Goal: Transaction & Acquisition: Book appointment/travel/reservation

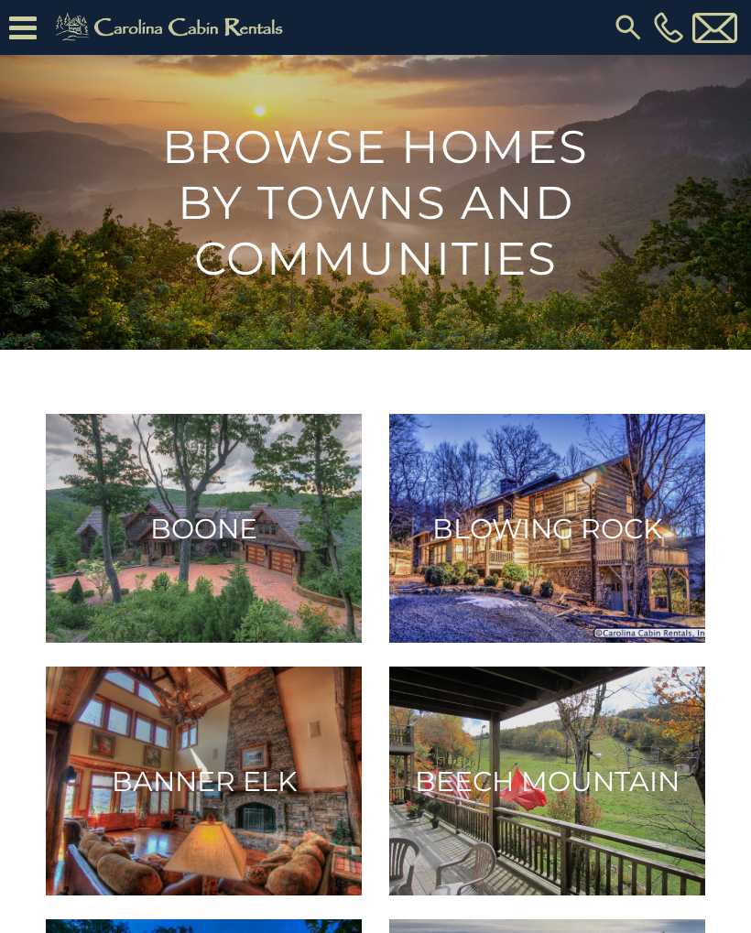
click at [145, 762] on img at bounding box center [204, 780] width 316 height 229
click at [58, 830] on img at bounding box center [204, 780] width 316 height 229
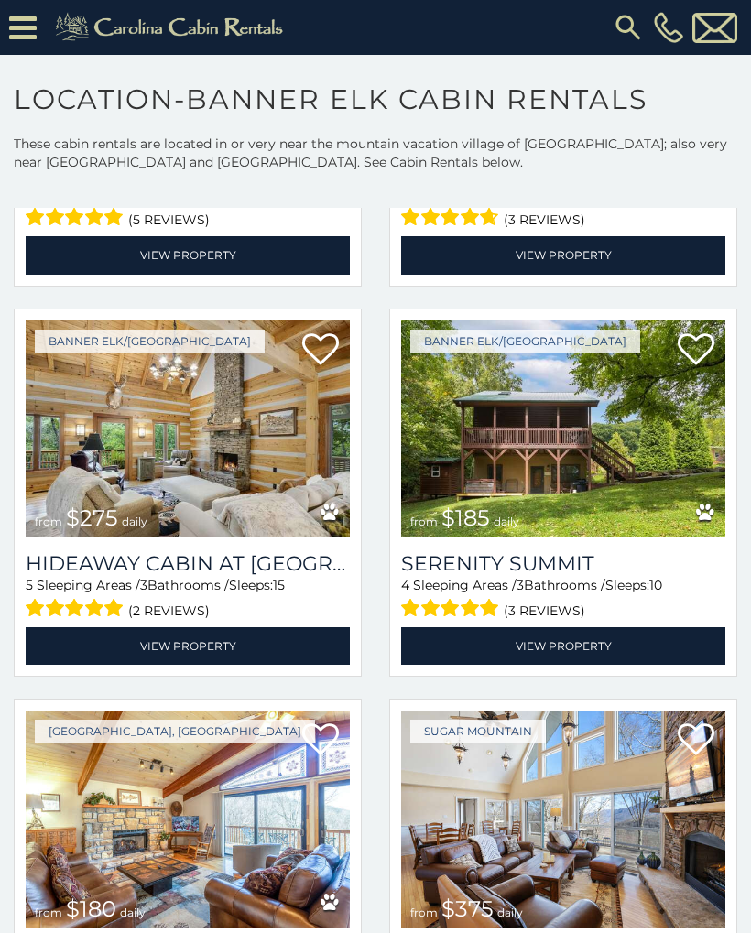
scroll to position [13249, 0]
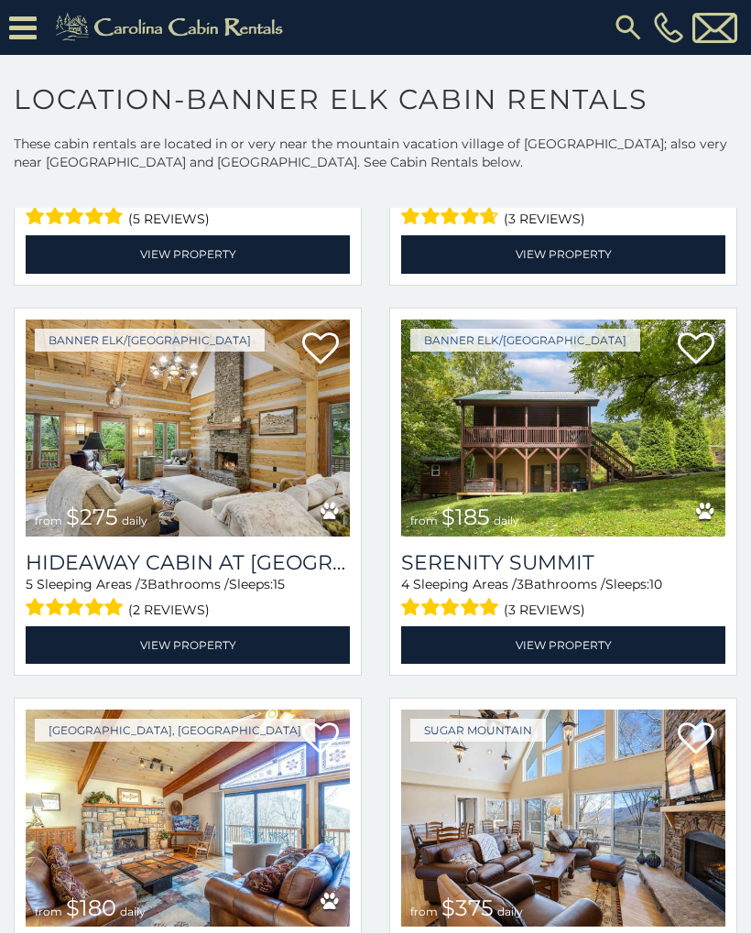
click at [624, 518] on img at bounding box center [563, 427] width 324 height 217
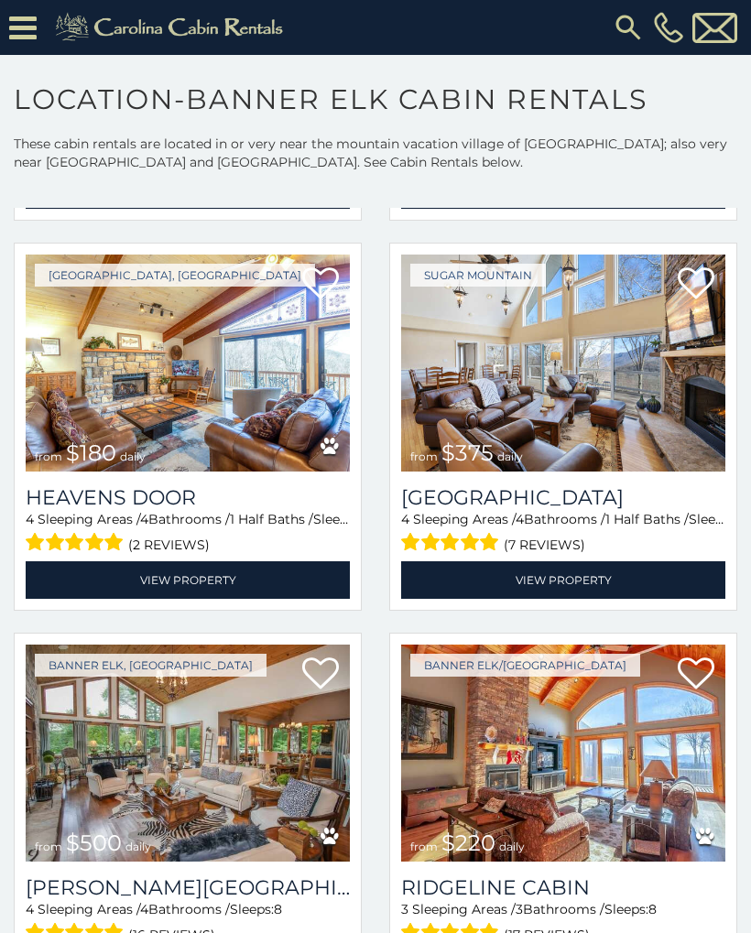
scroll to position [13706, 0]
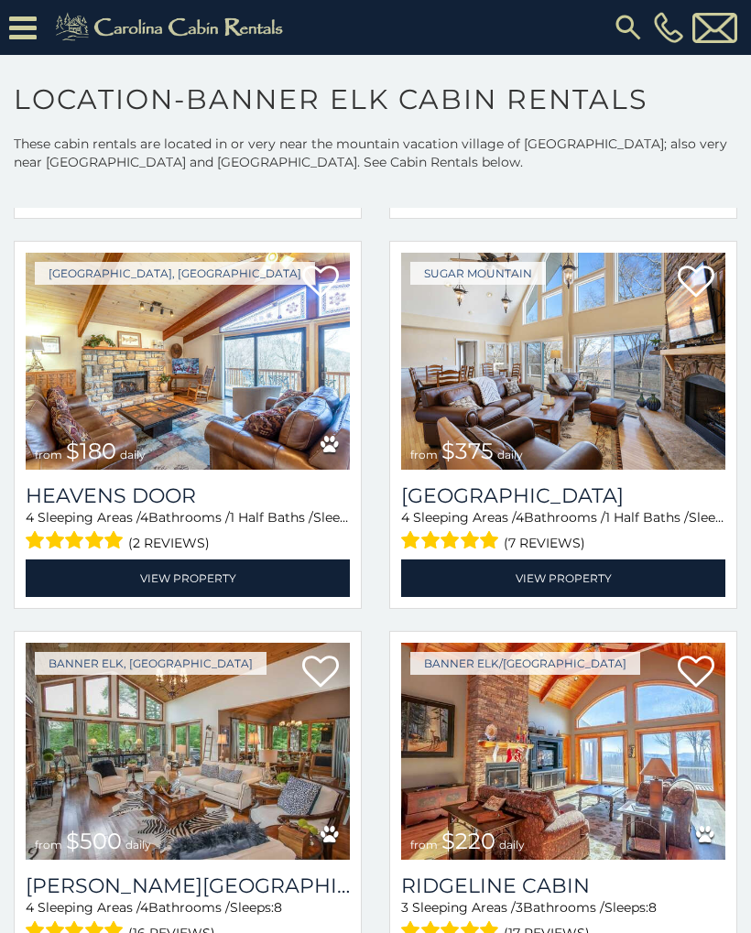
click at [633, 793] on img at bounding box center [563, 751] width 324 height 217
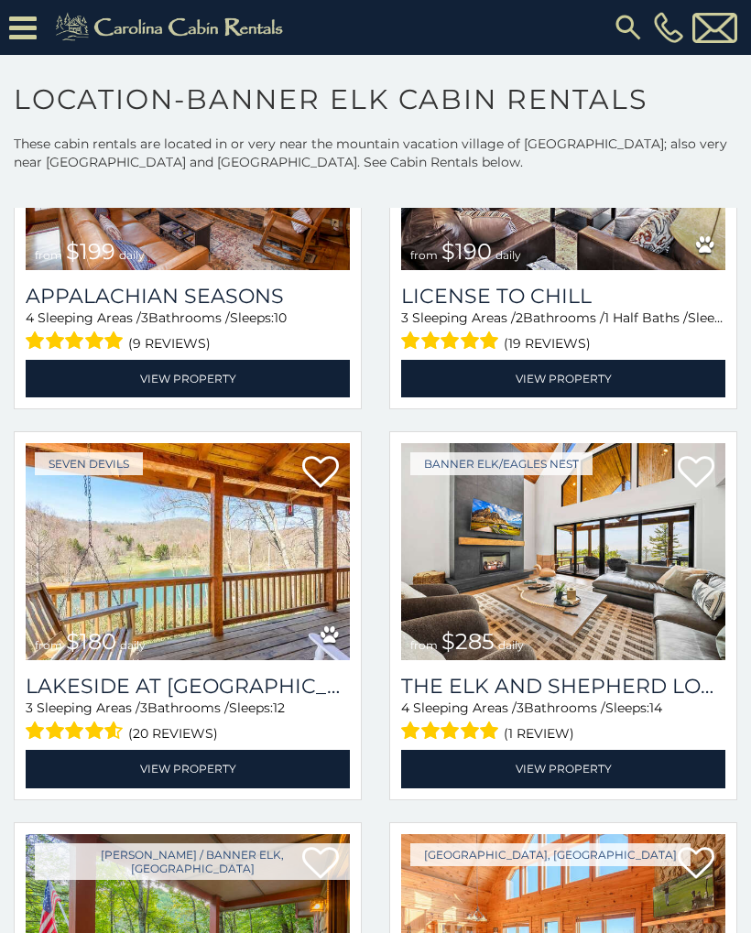
scroll to position [15078, 0]
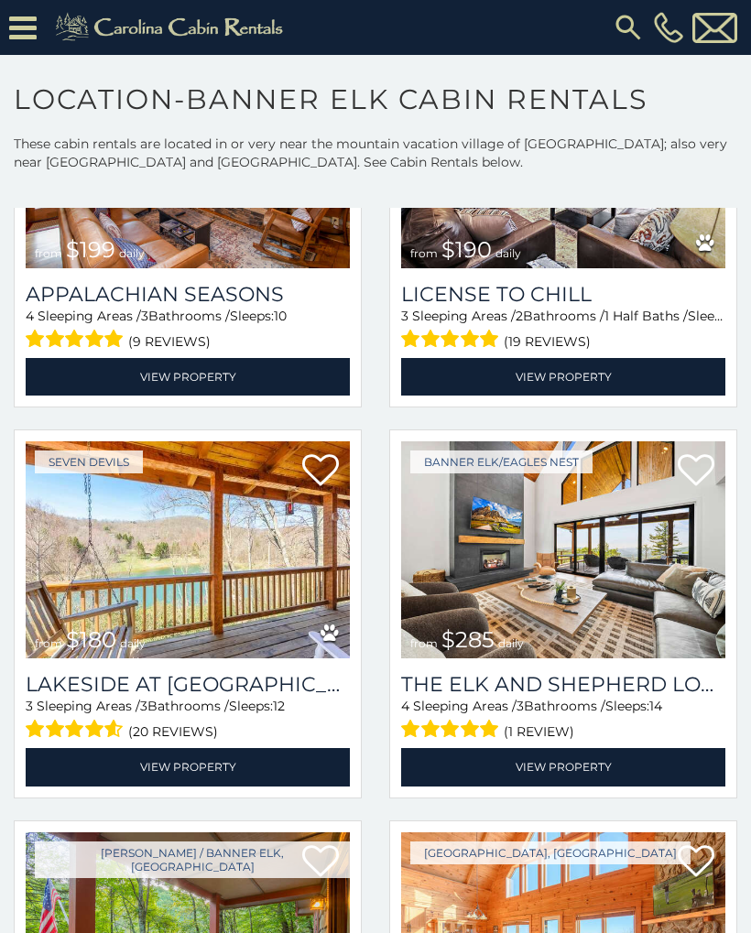
click at [306, 639] on img at bounding box center [188, 549] width 324 height 217
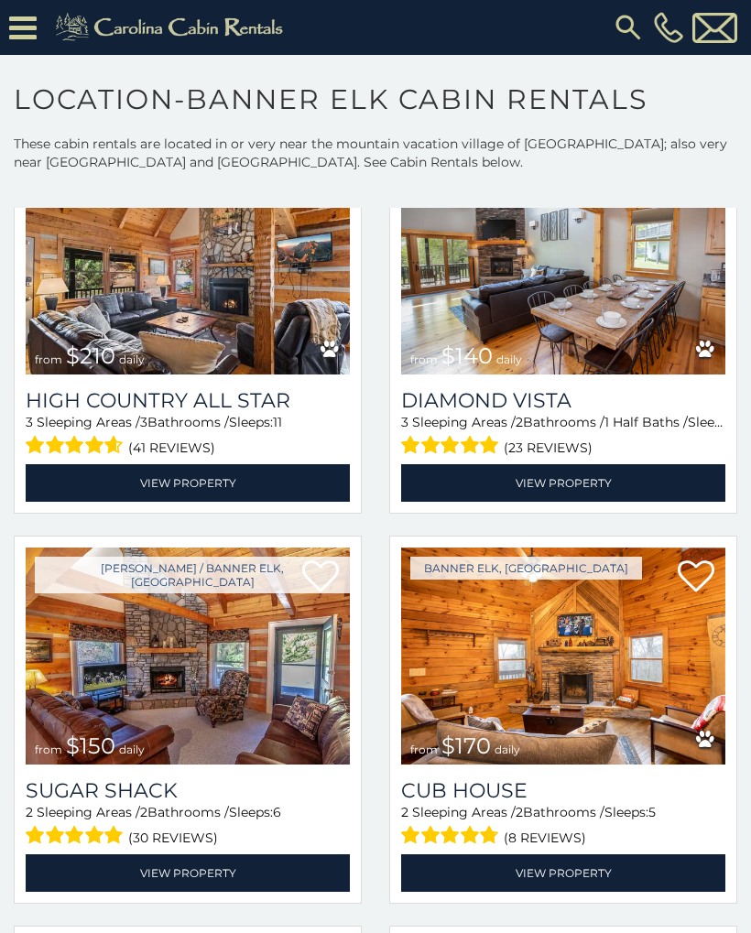
scroll to position [16125, 0]
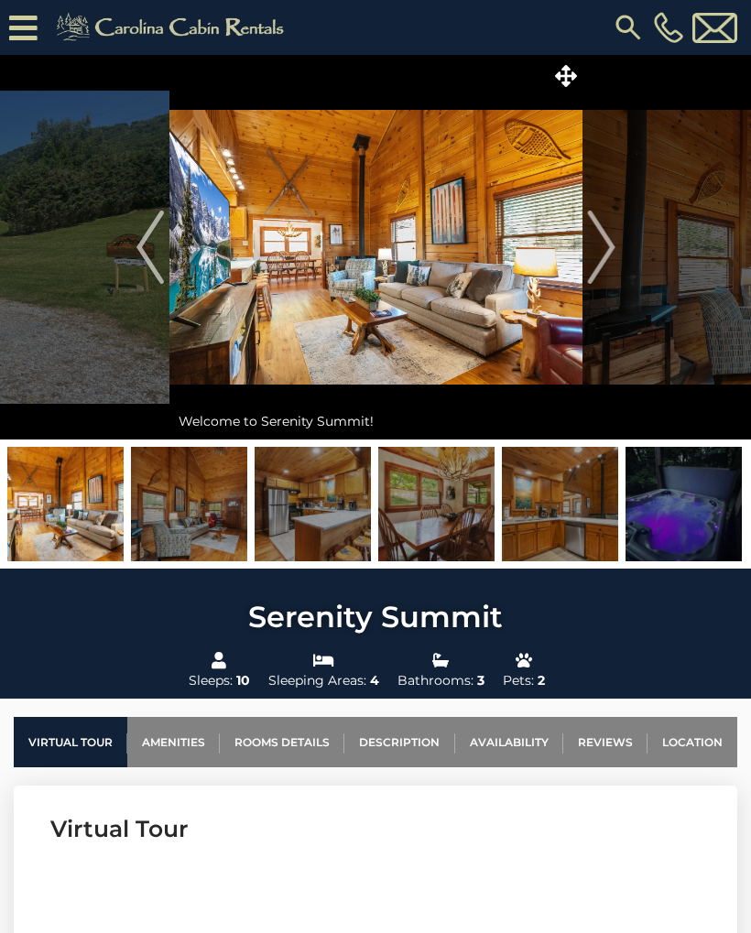
click at [523, 741] on link "Availability" at bounding box center [509, 742] width 108 height 50
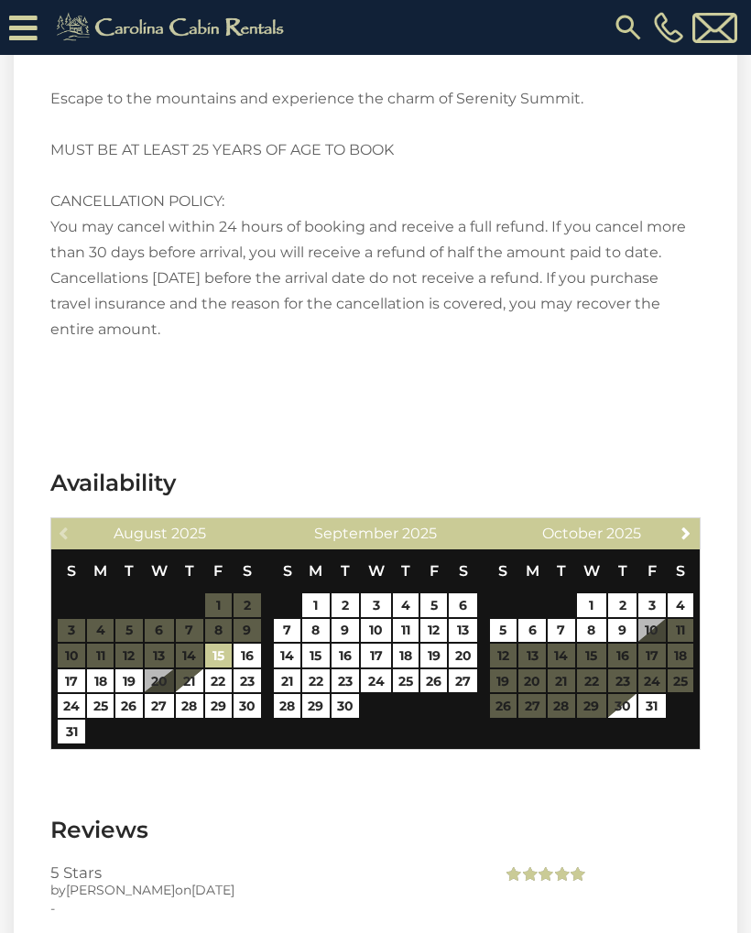
scroll to position [4352, 0]
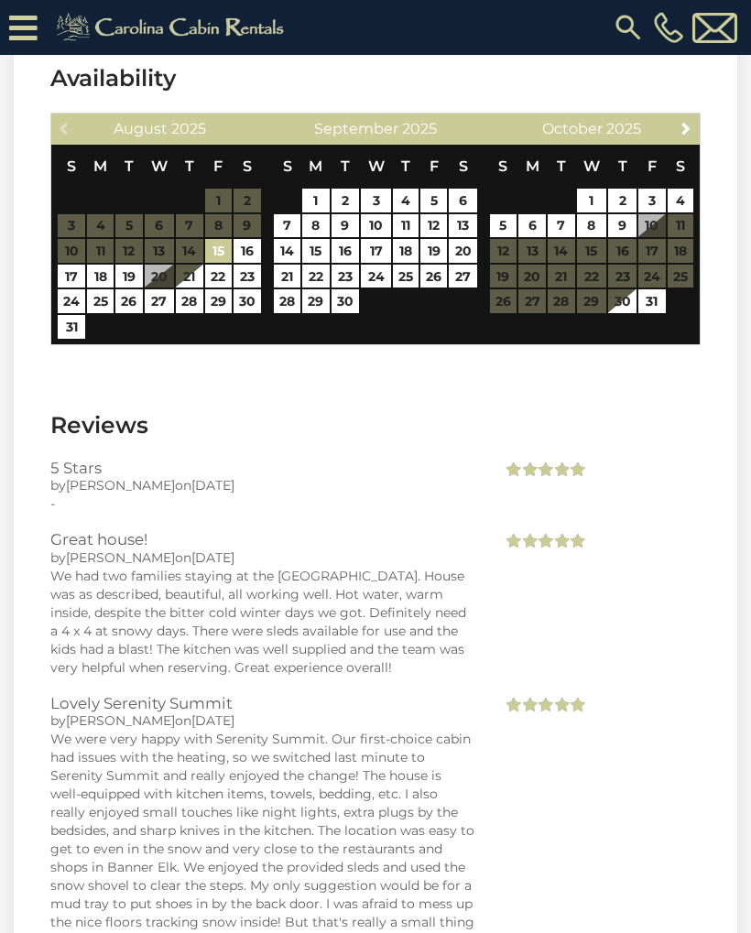
click at [40, 827] on div "Lovely Serenity Summit by William on 01/14/2025 We were very happy with Serenit…" at bounding box center [262, 840] width 451 height 291
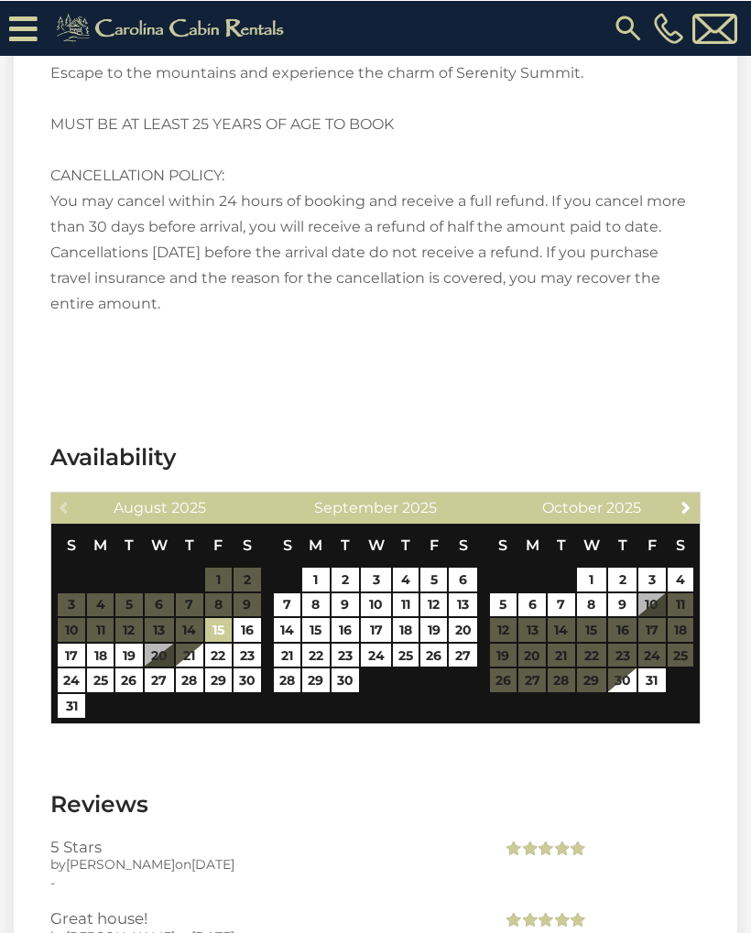
scroll to position [4114, 0]
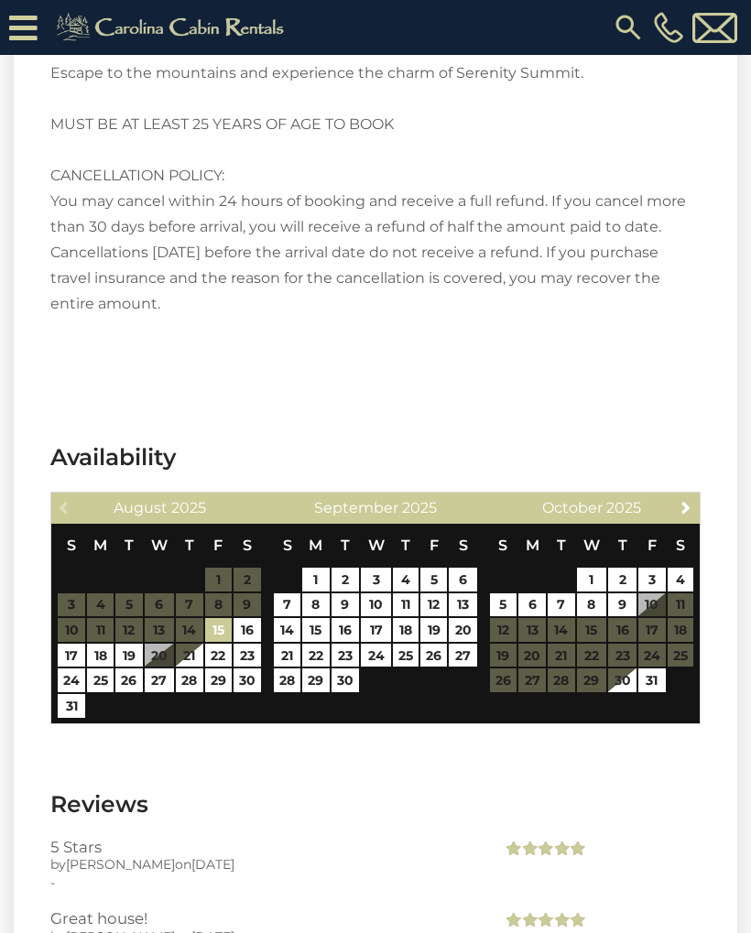
click at [670, 504] on div "Next October 2025" at bounding box center [591, 507] width 216 height 31
click at [685, 505] on span "Next" at bounding box center [685, 507] width 15 height 15
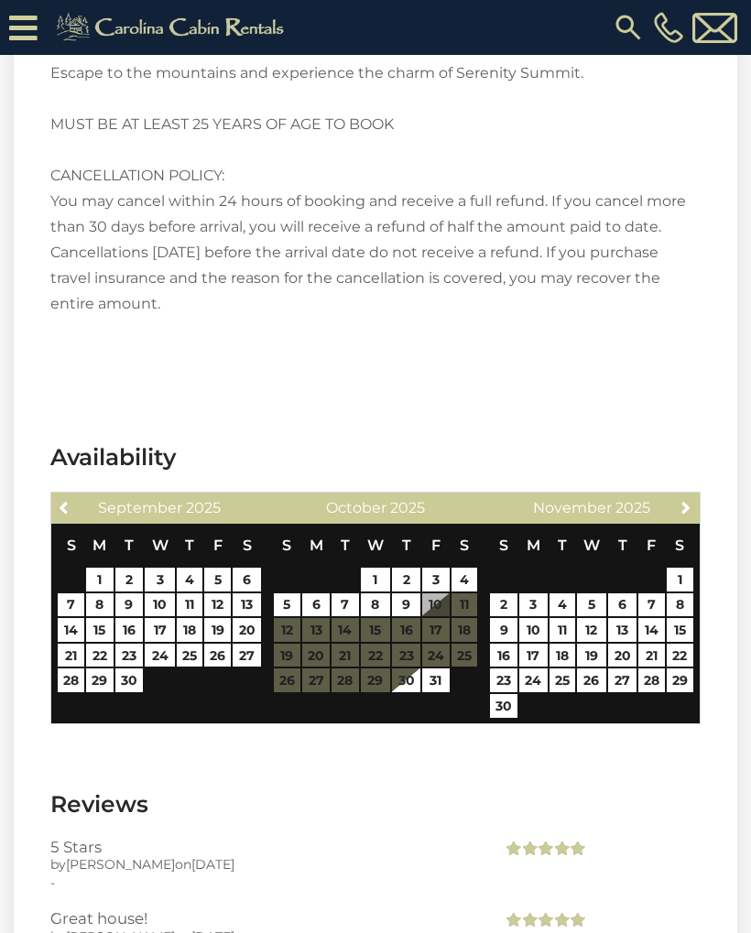
click at [690, 504] on span "Next" at bounding box center [685, 507] width 15 height 15
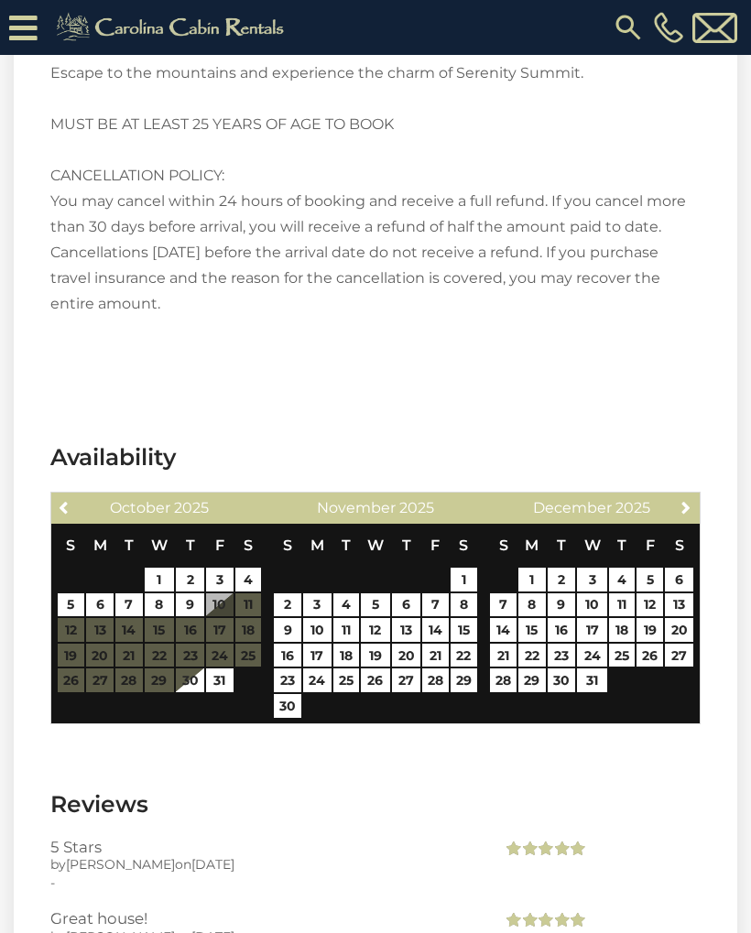
click at [686, 512] on span "Next" at bounding box center [685, 507] width 15 height 15
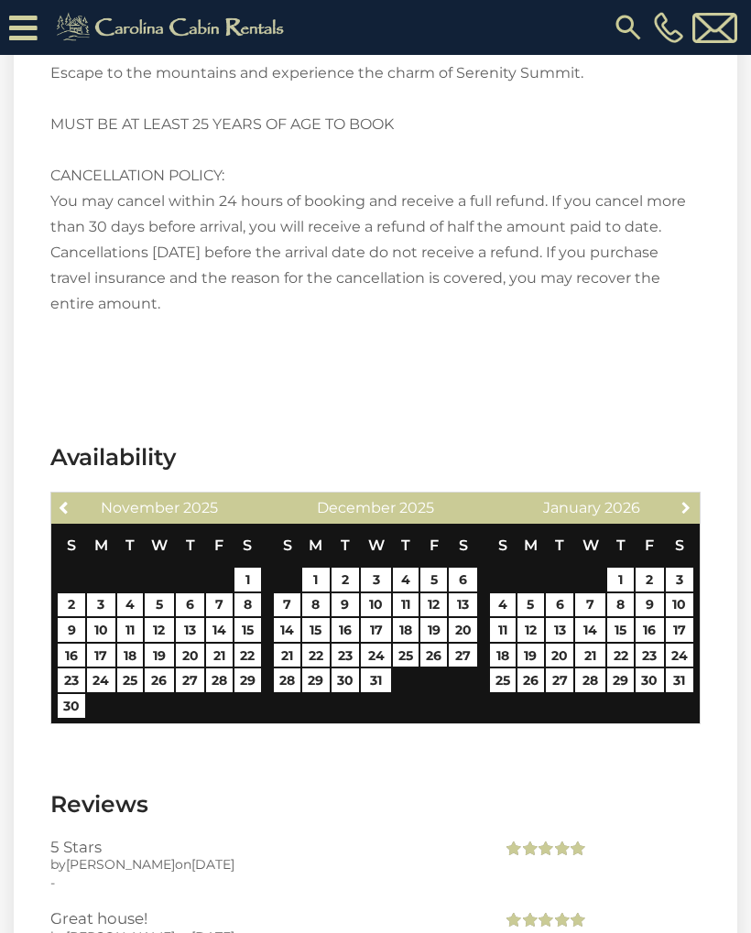
click at [684, 509] on span "Next" at bounding box center [685, 507] width 15 height 15
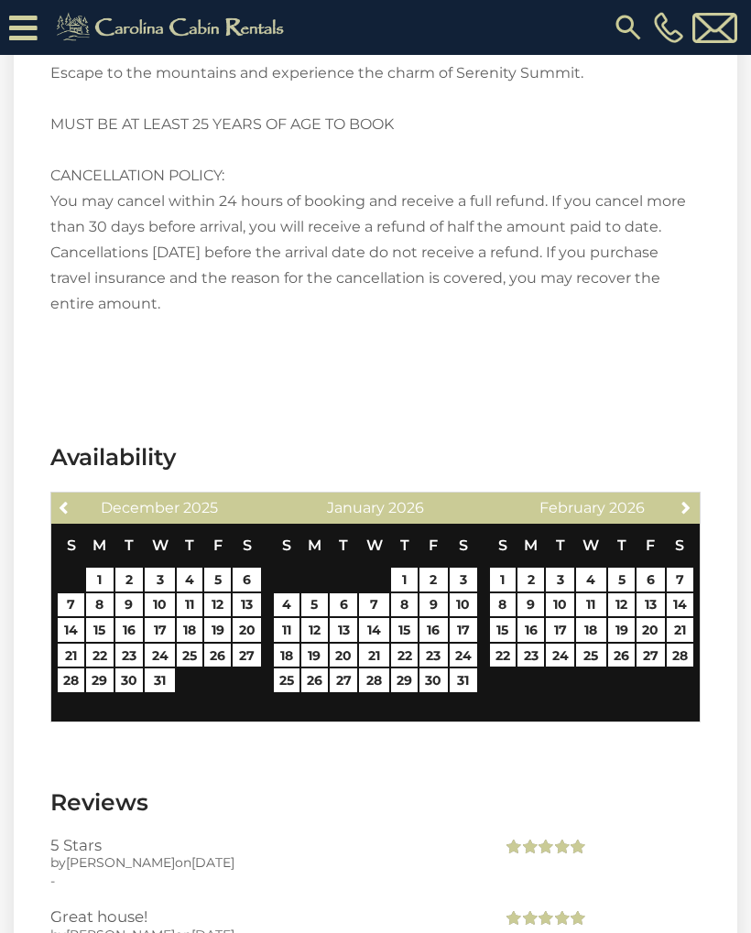
click at [695, 497] on link "Next" at bounding box center [686, 506] width 23 height 23
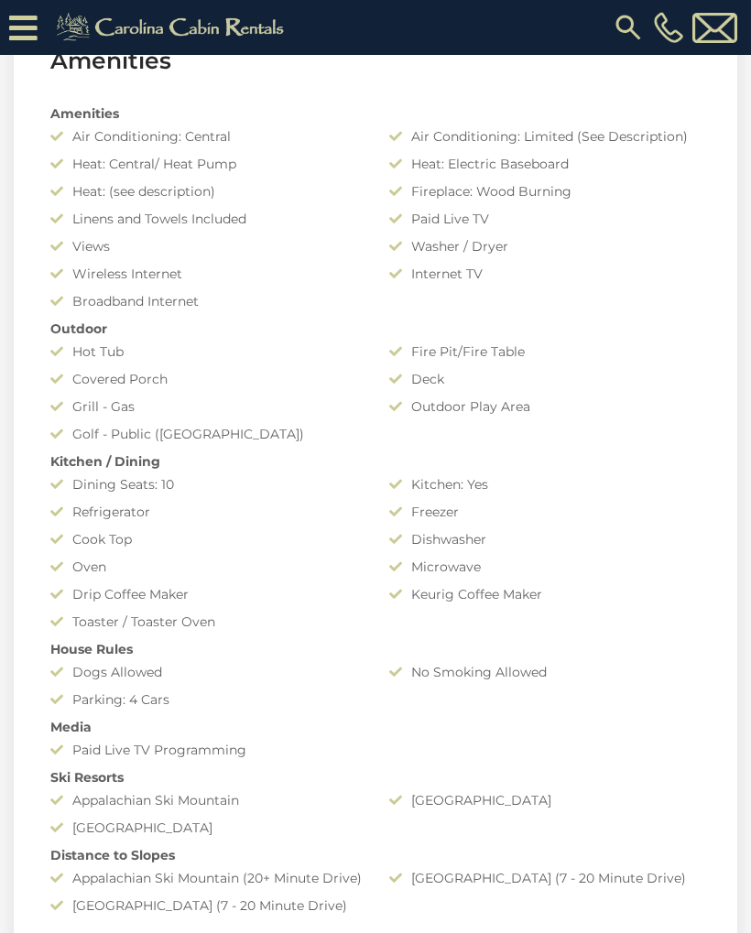
scroll to position [1361, 0]
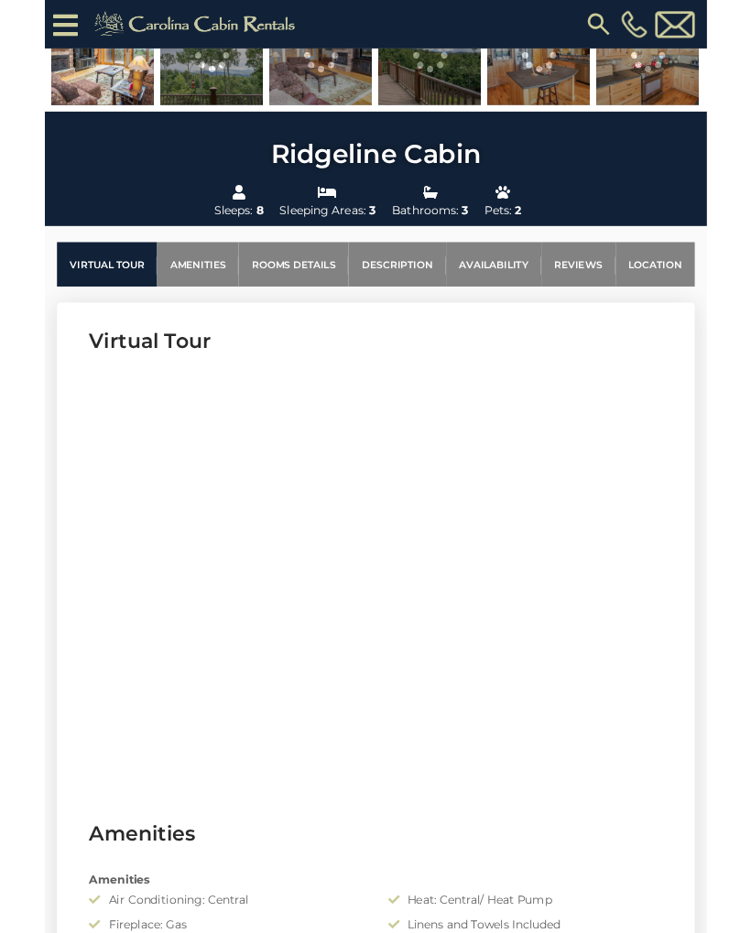
scroll to position [472, 0]
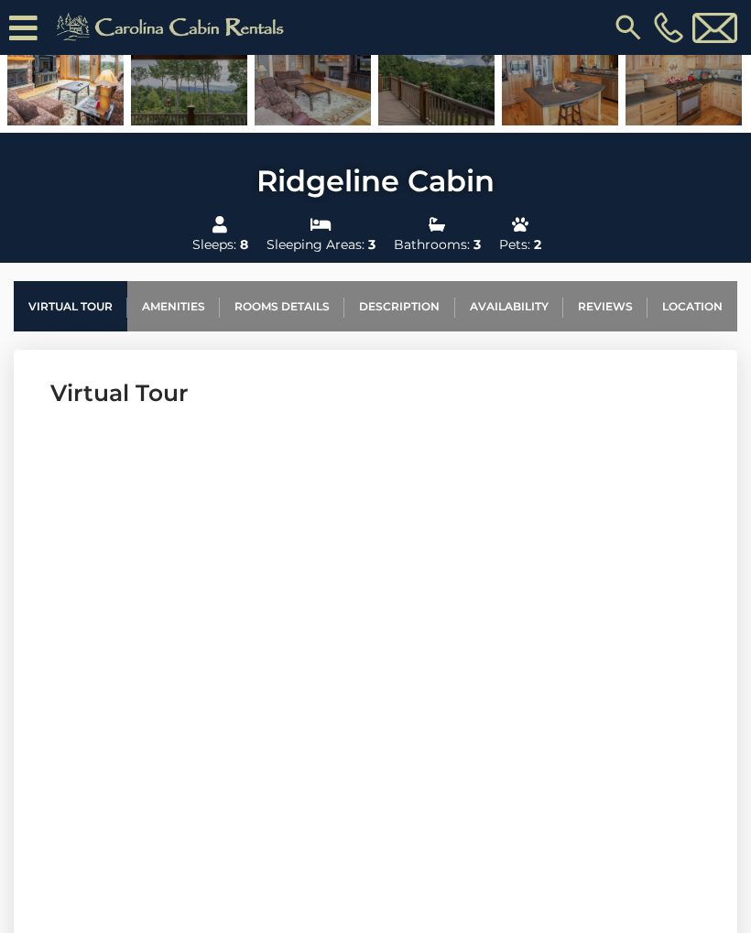
click at [530, 308] on link "Availability" at bounding box center [509, 306] width 108 height 50
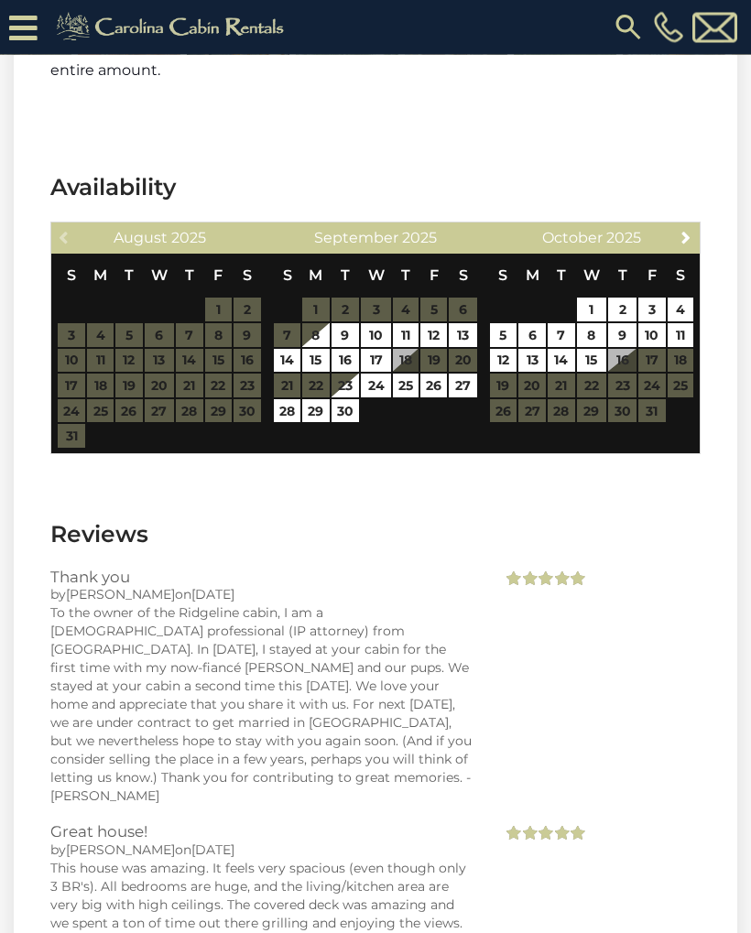
scroll to position [3101, 0]
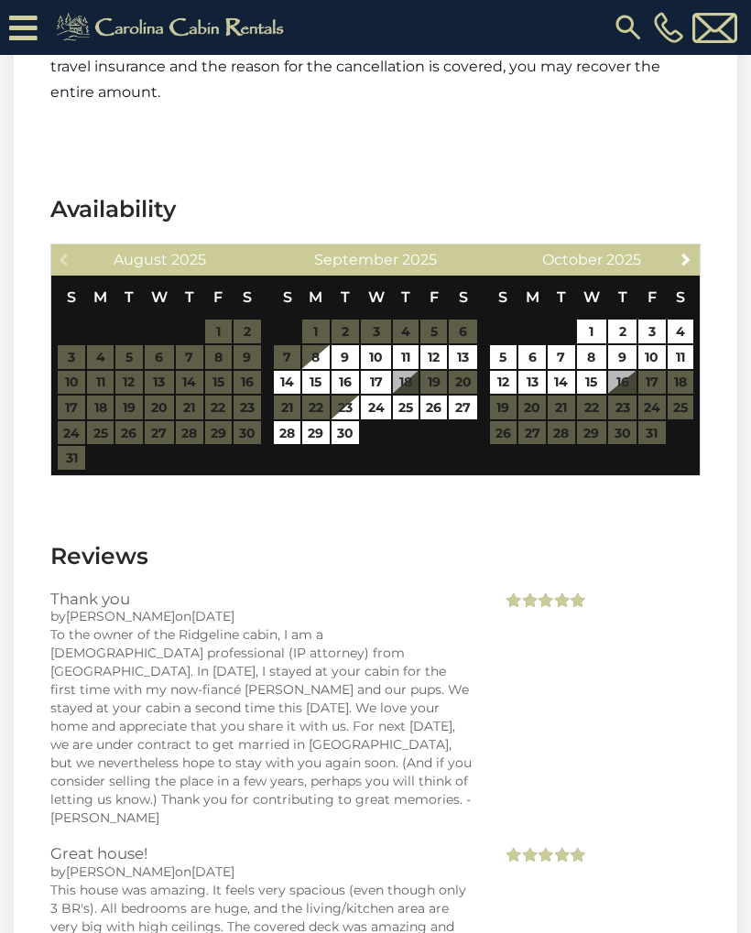
click at [691, 254] on span "Next" at bounding box center [685, 259] width 15 height 15
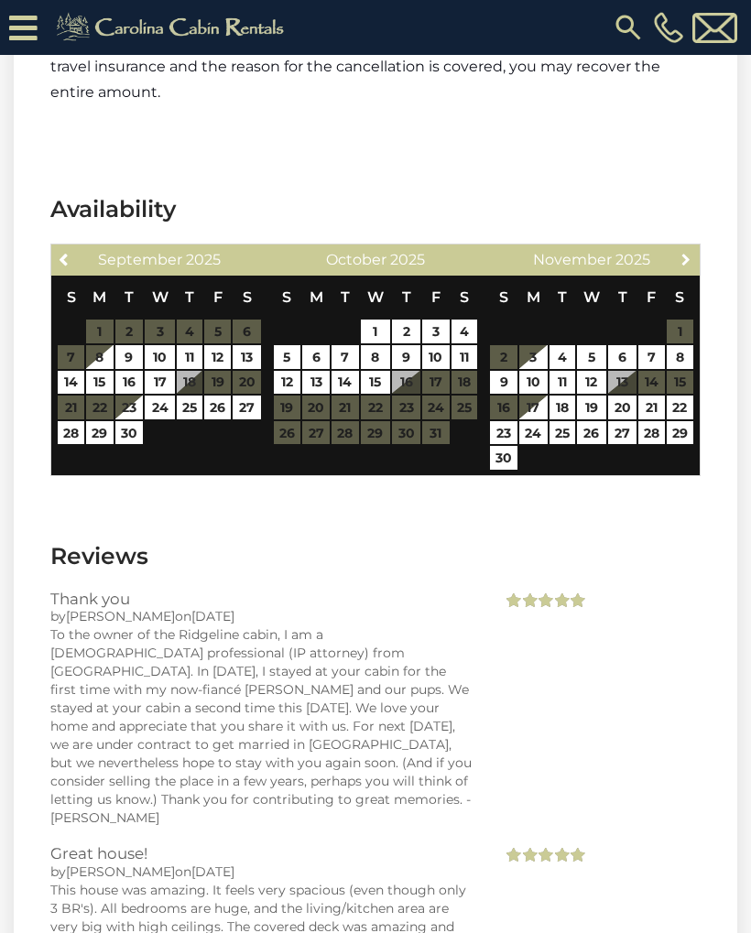
click at [681, 269] on link "Next" at bounding box center [686, 258] width 23 height 23
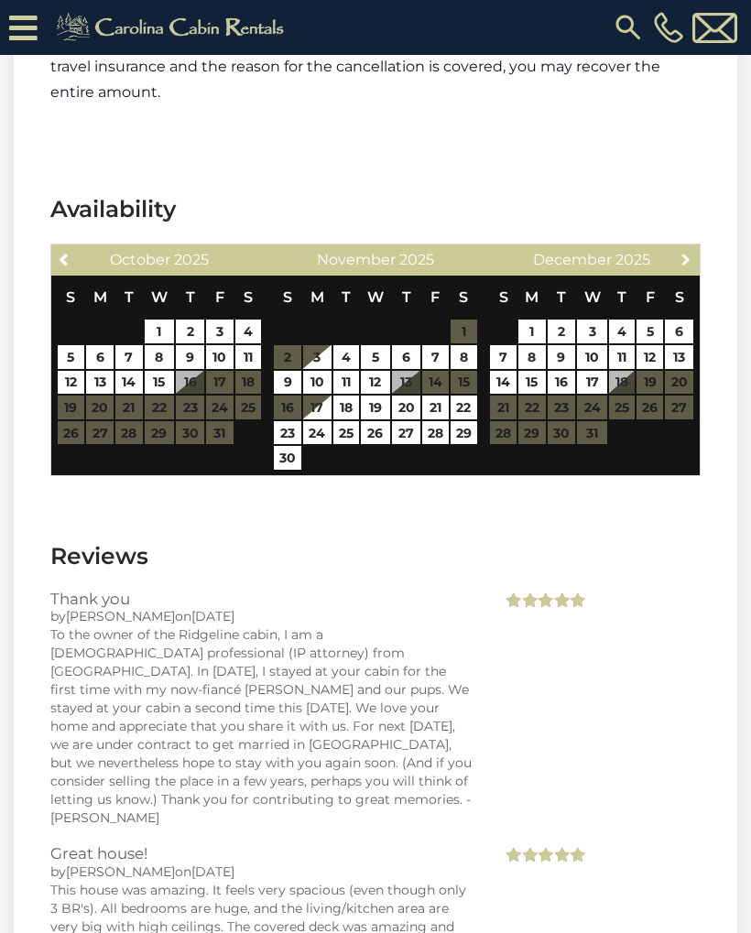
click at [688, 264] on span "Next" at bounding box center [685, 259] width 15 height 15
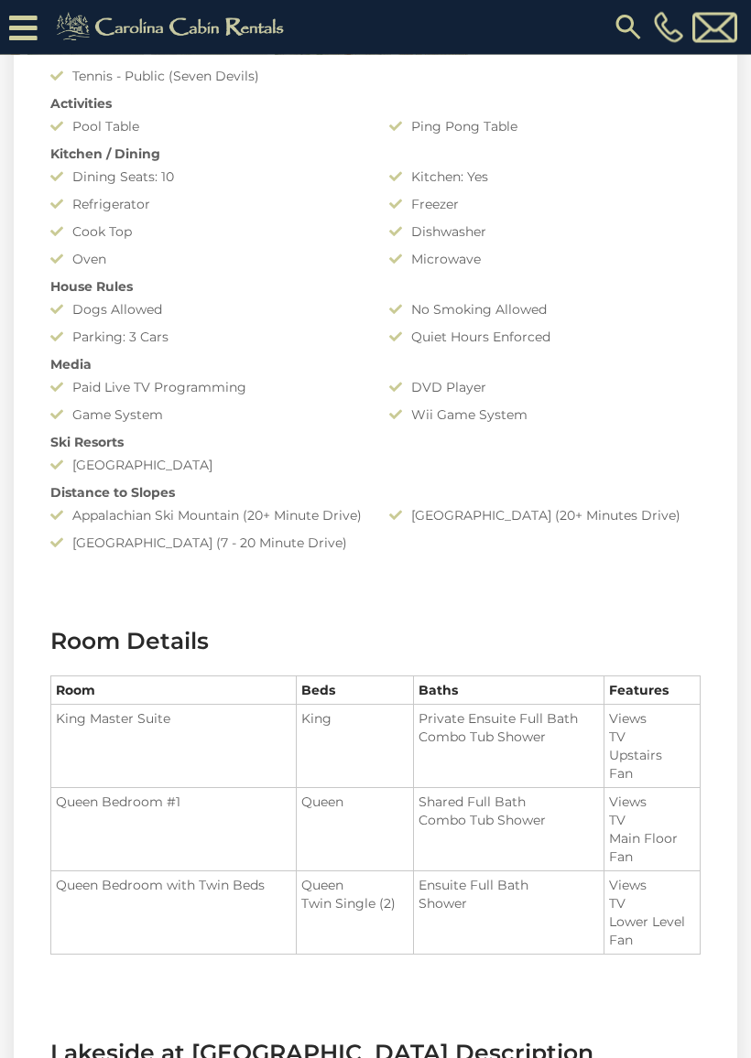
scroll to position [1693, 0]
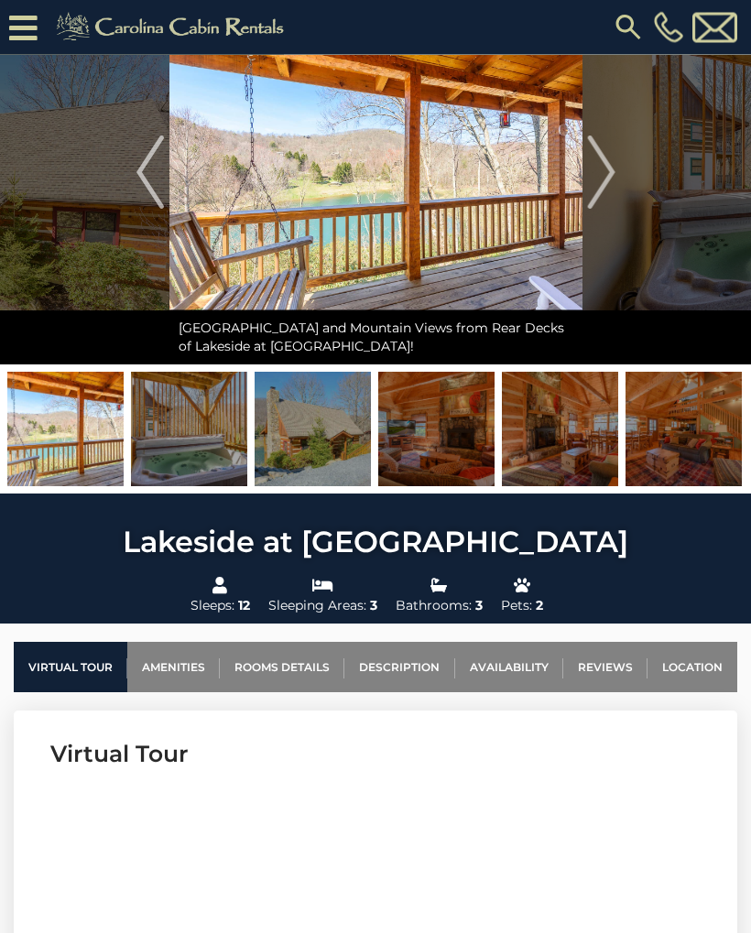
click at [530, 673] on link "Availability" at bounding box center [509, 668] width 108 height 50
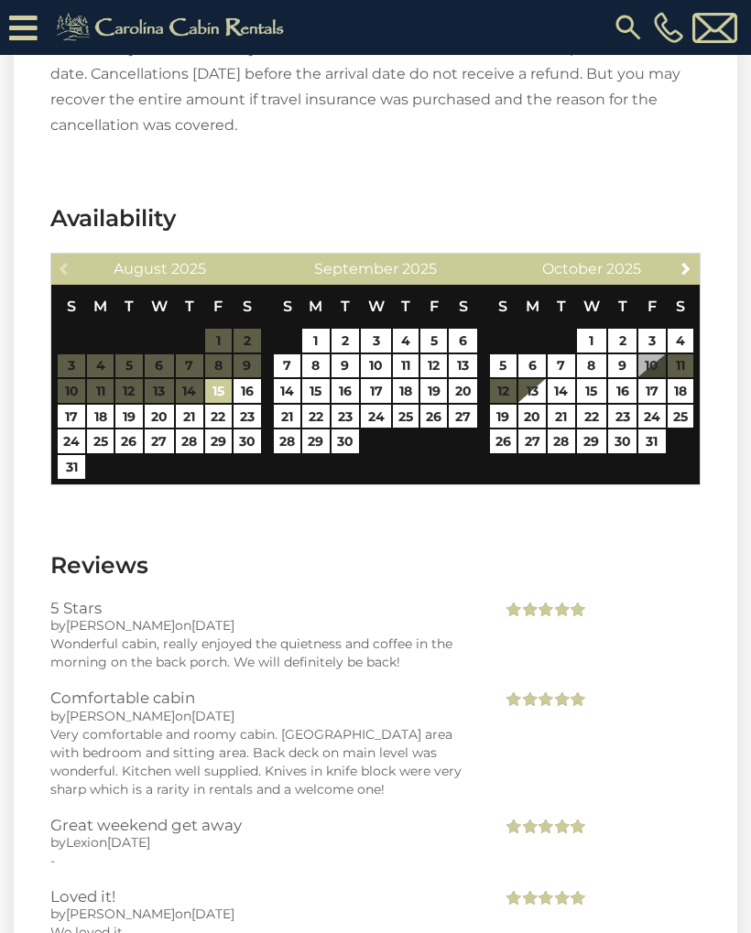
scroll to position [4687, 0]
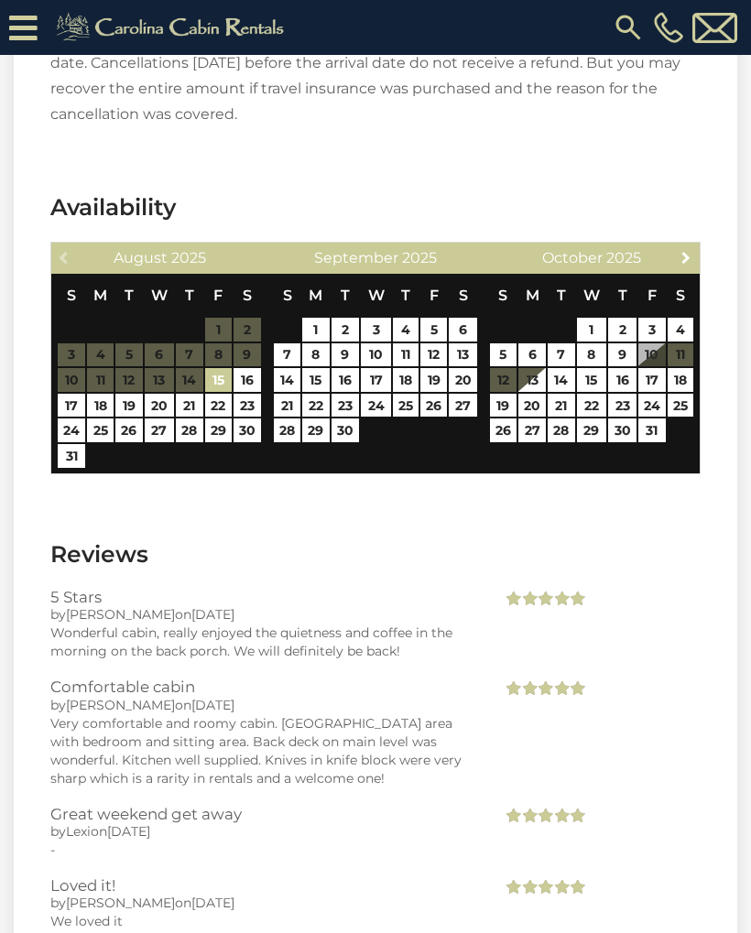
click at [691, 245] on link "Next" at bounding box center [686, 256] width 23 height 23
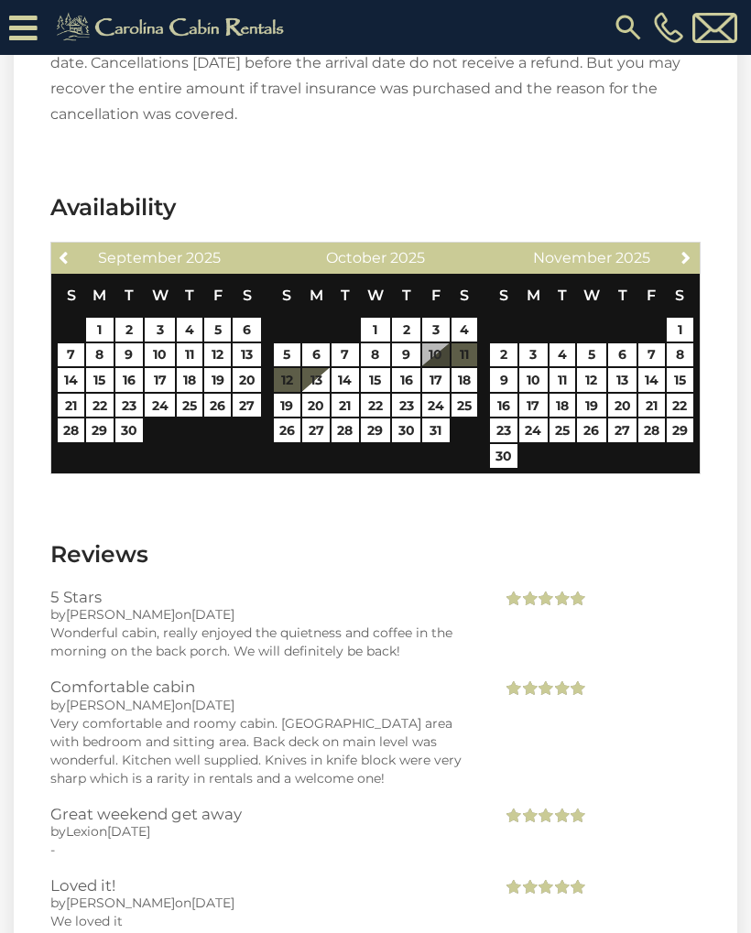
click at [679, 245] on link "Next" at bounding box center [686, 256] width 23 height 23
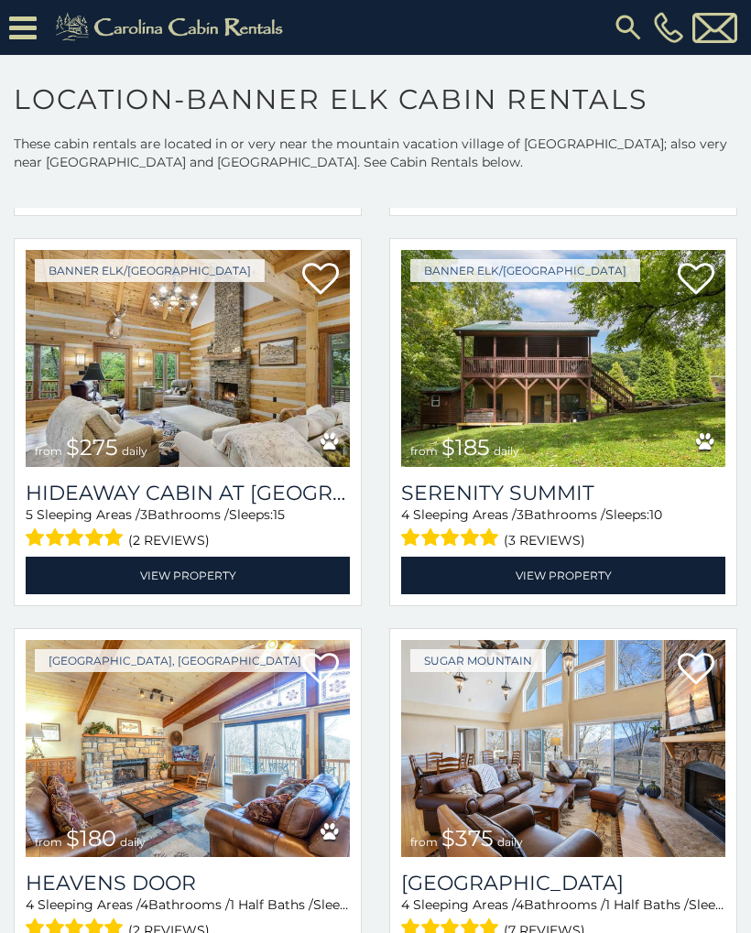
scroll to position [13317, 0]
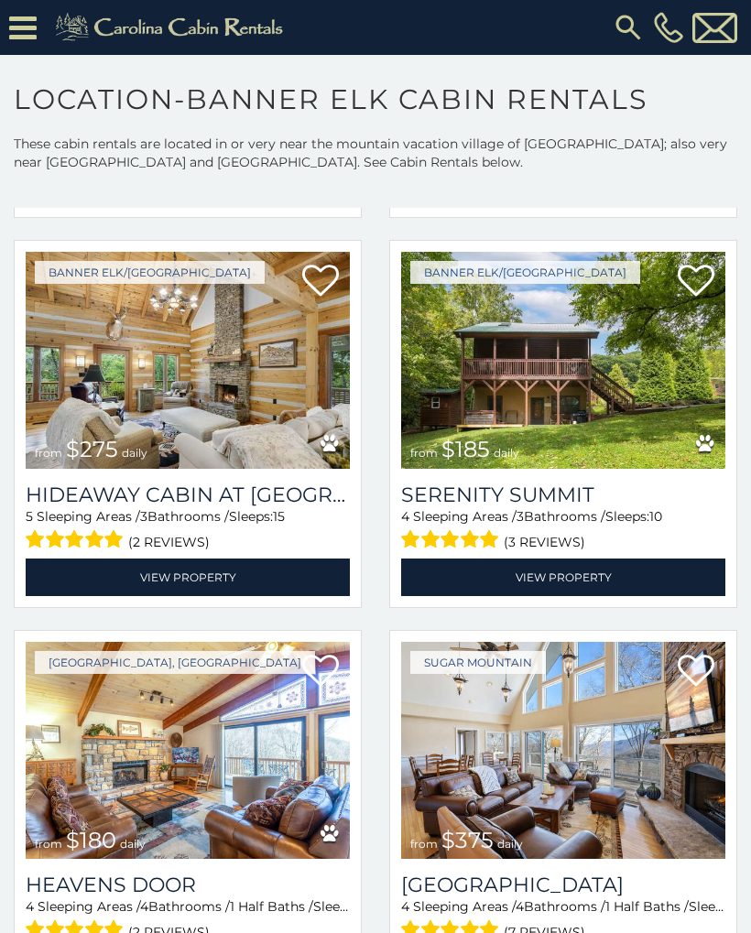
click at [639, 436] on img at bounding box center [563, 360] width 324 height 217
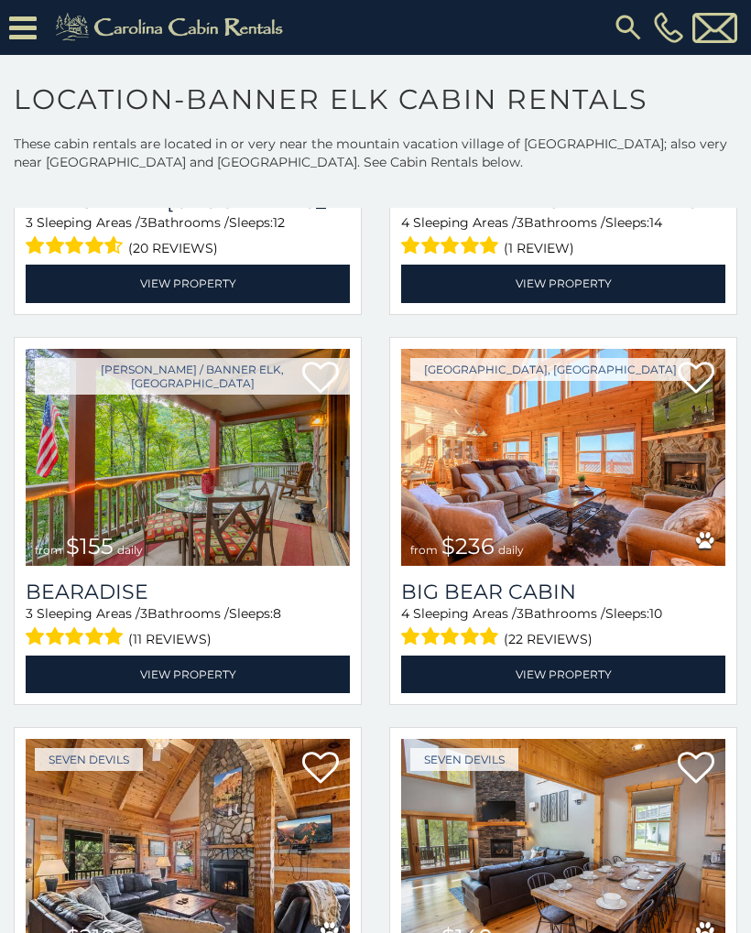
scroll to position [15563, 0]
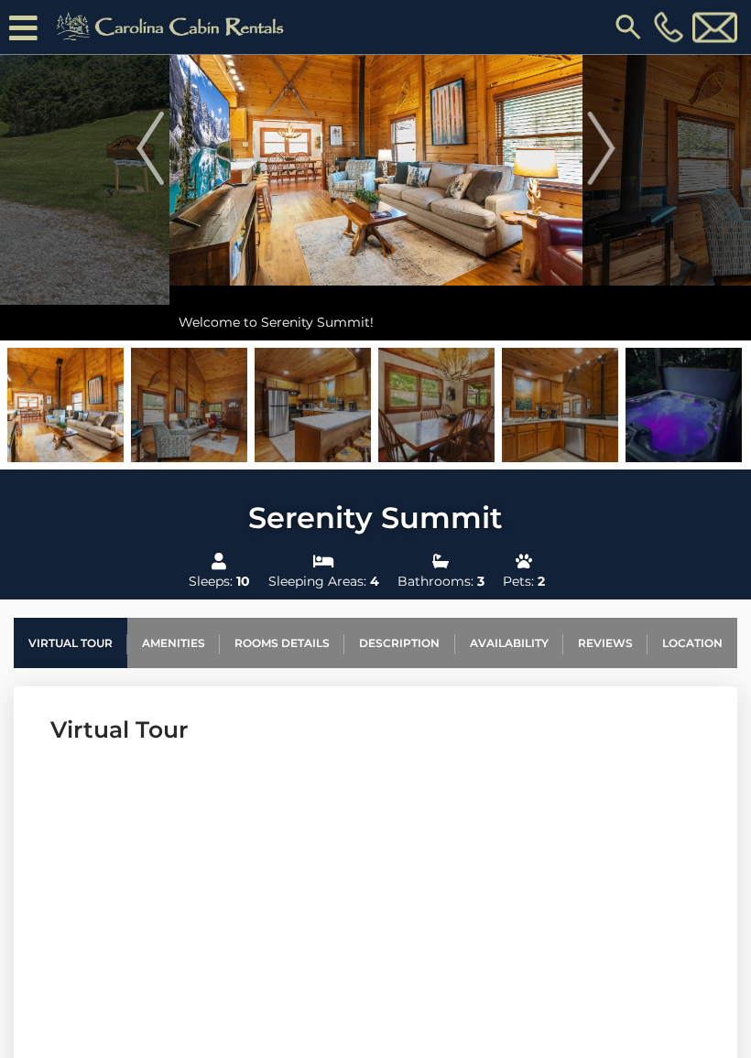
scroll to position [140, 0]
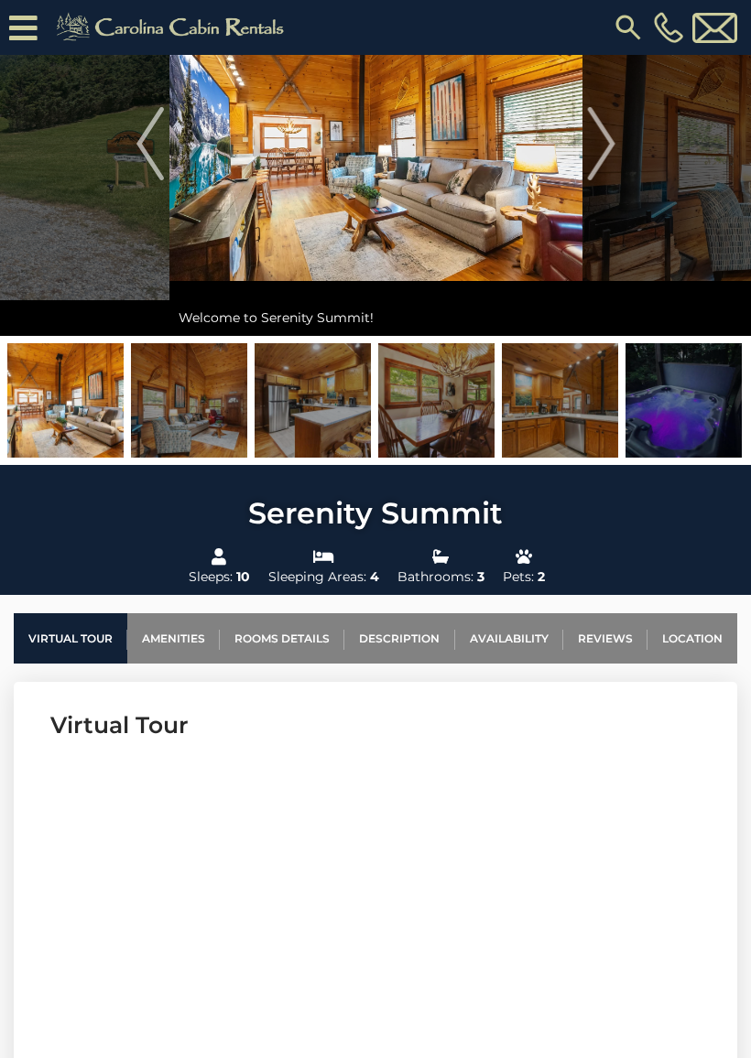
click at [52, 416] on img at bounding box center [65, 400] width 116 height 114
click at [596, 126] on img "Next" at bounding box center [600, 143] width 27 height 73
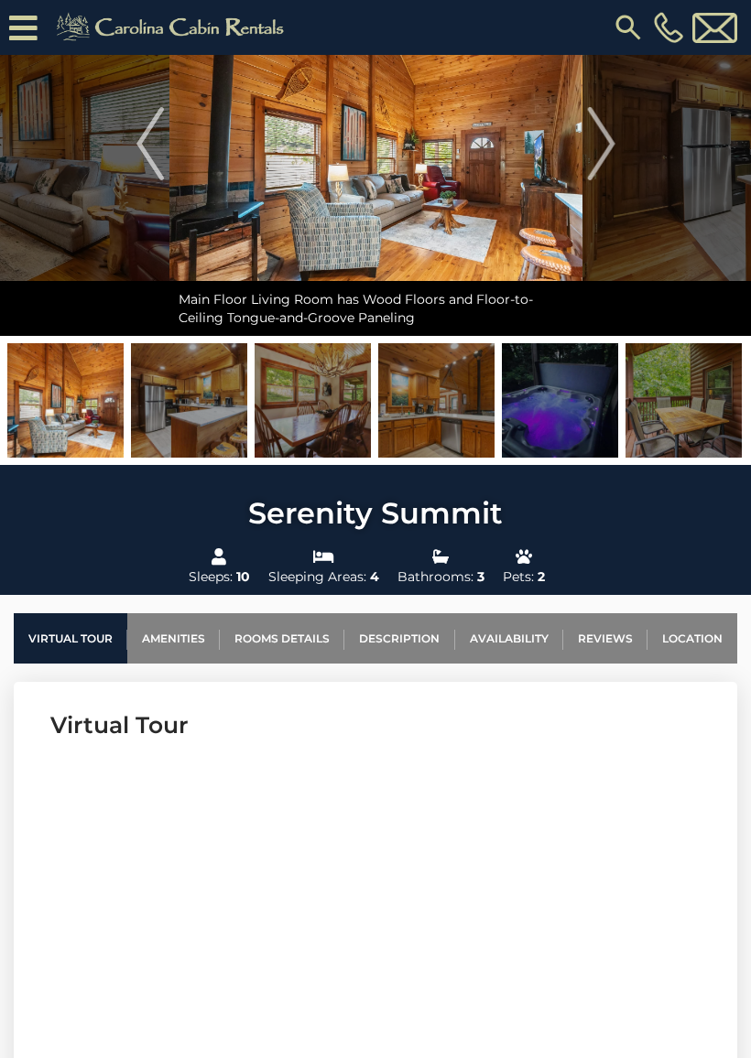
click at [605, 172] on img "Next" at bounding box center [600, 143] width 27 height 73
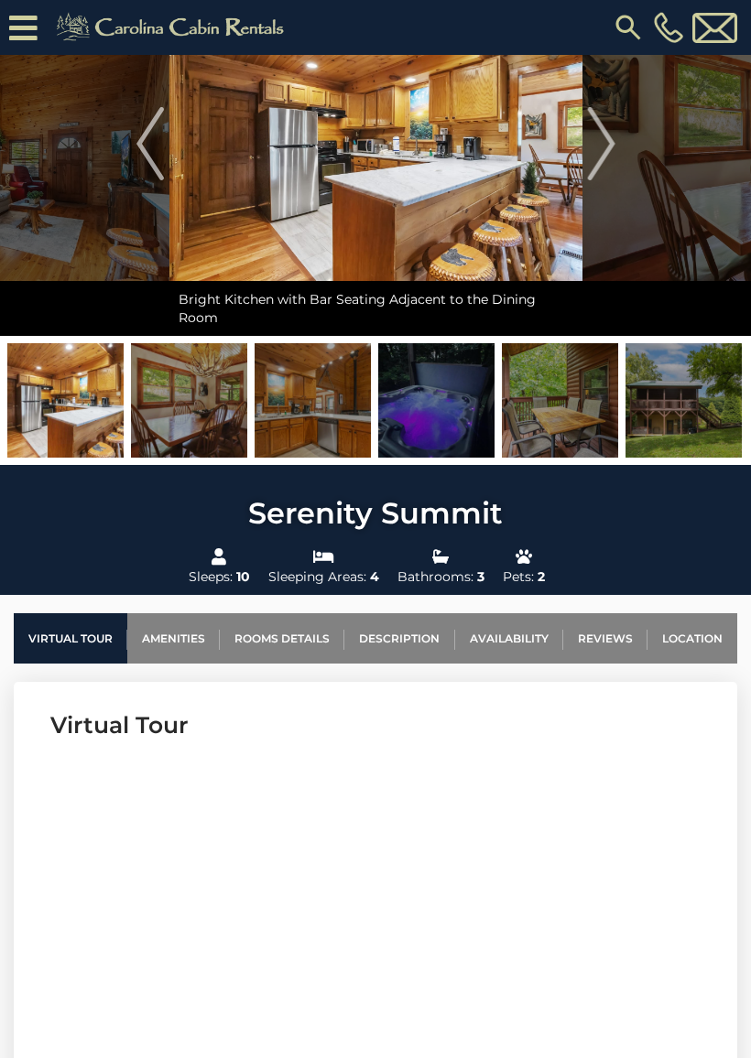
click at [607, 157] on img "Next" at bounding box center [600, 143] width 27 height 73
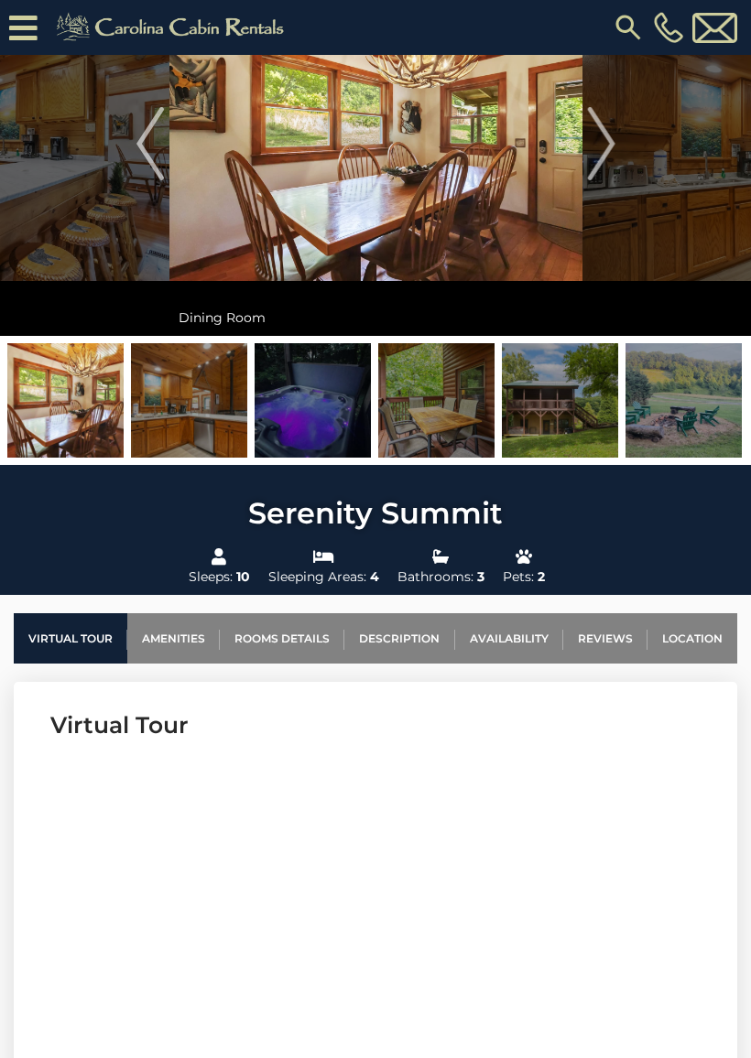
click at [603, 150] on img "Next" at bounding box center [600, 143] width 27 height 73
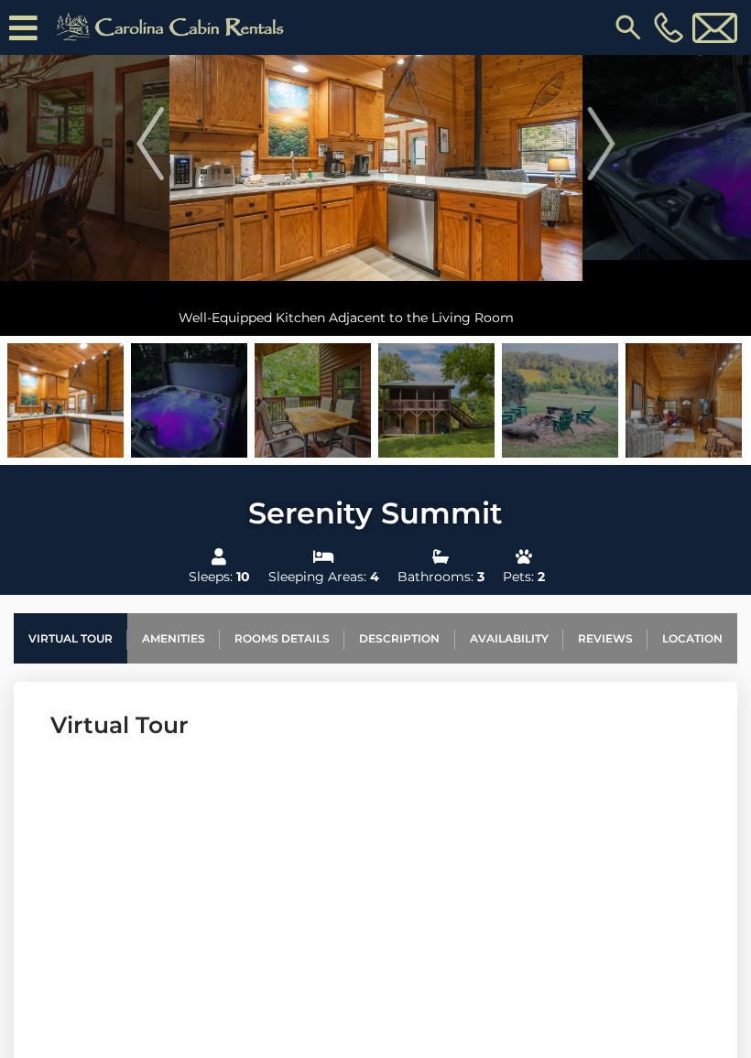
click at [601, 153] on img "Next" at bounding box center [600, 143] width 27 height 73
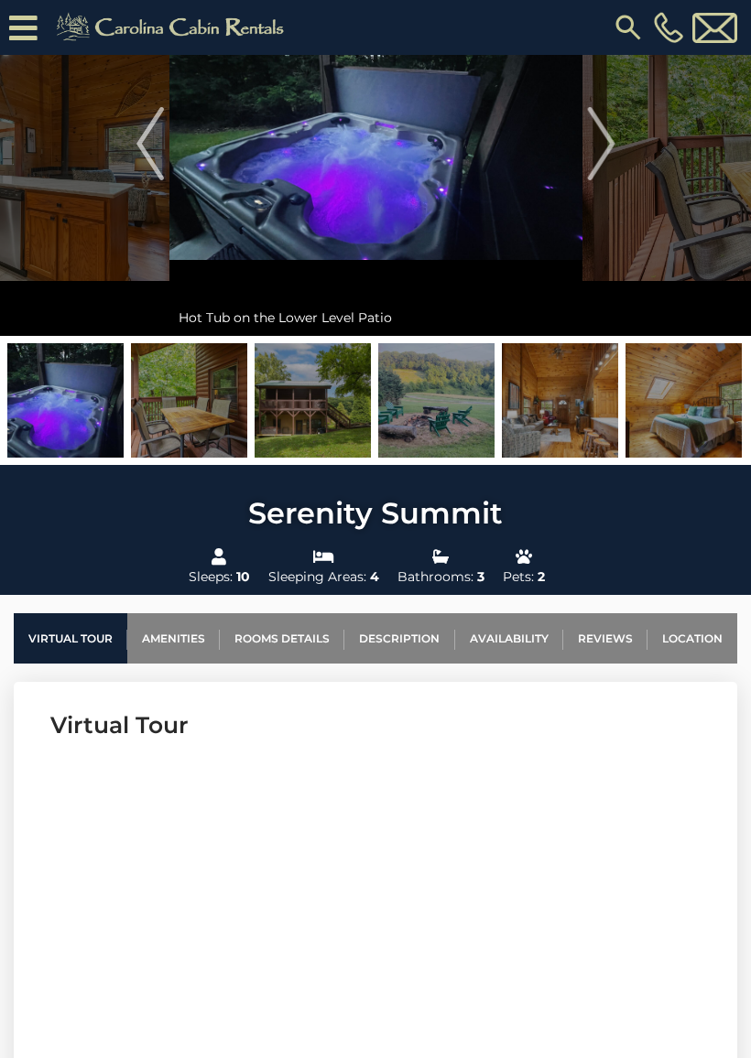
click at [603, 164] on img "Next" at bounding box center [600, 143] width 27 height 73
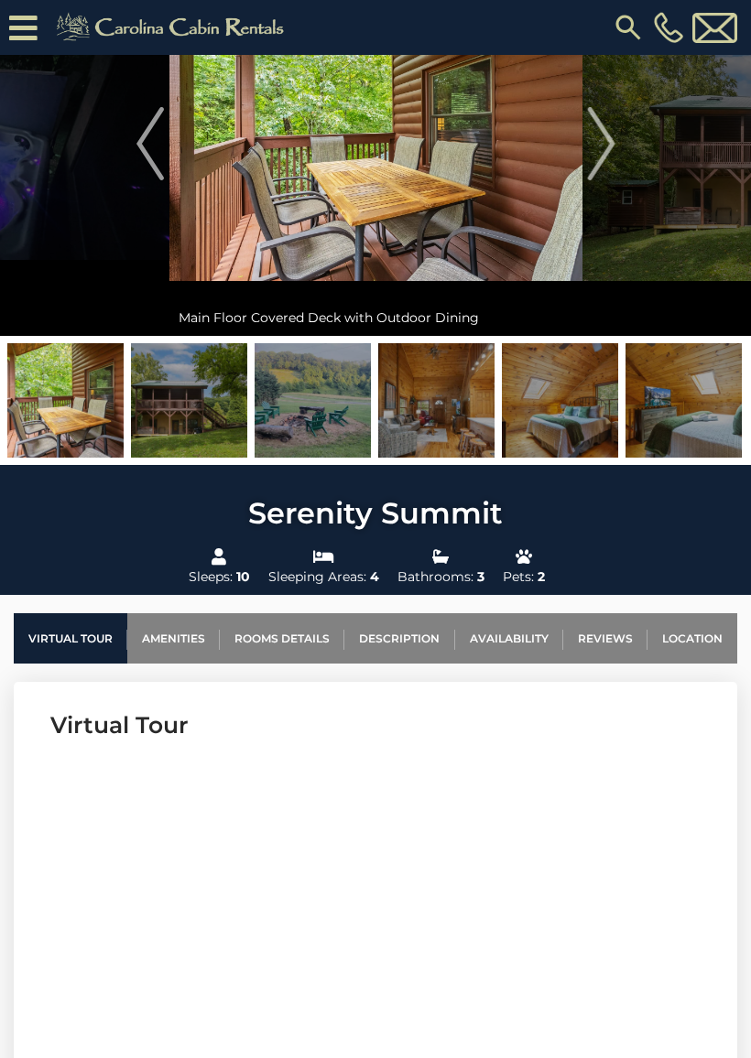
click at [609, 173] on img "Next" at bounding box center [600, 143] width 27 height 73
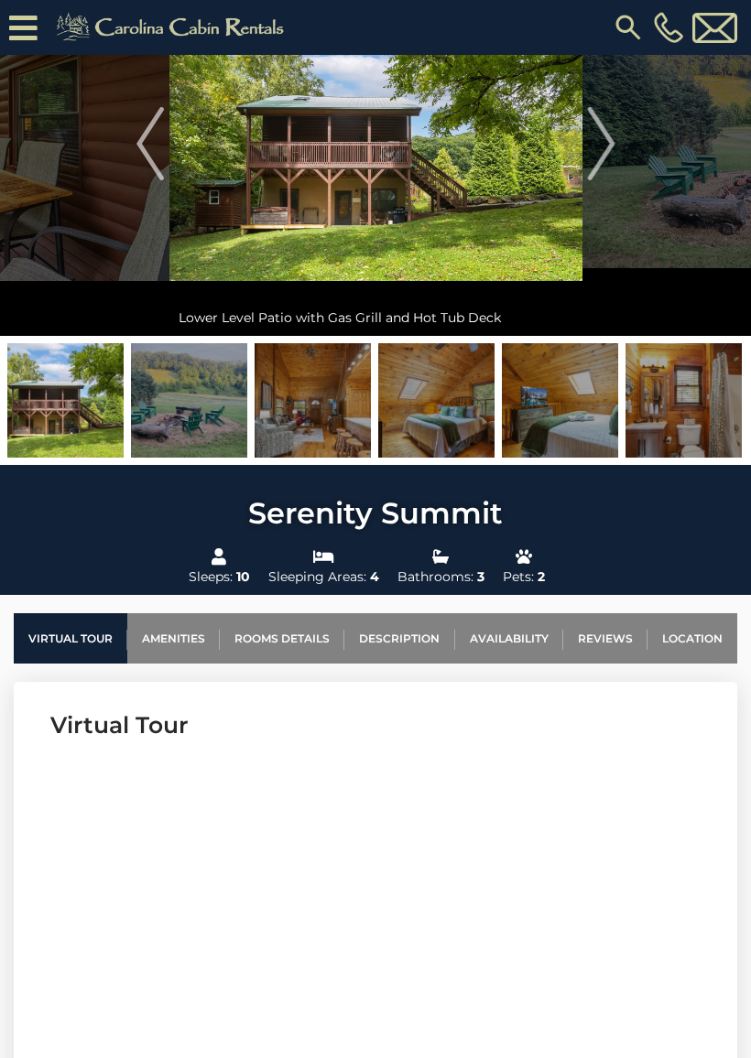
click at [148, 142] on img "Previous" at bounding box center [149, 143] width 27 height 73
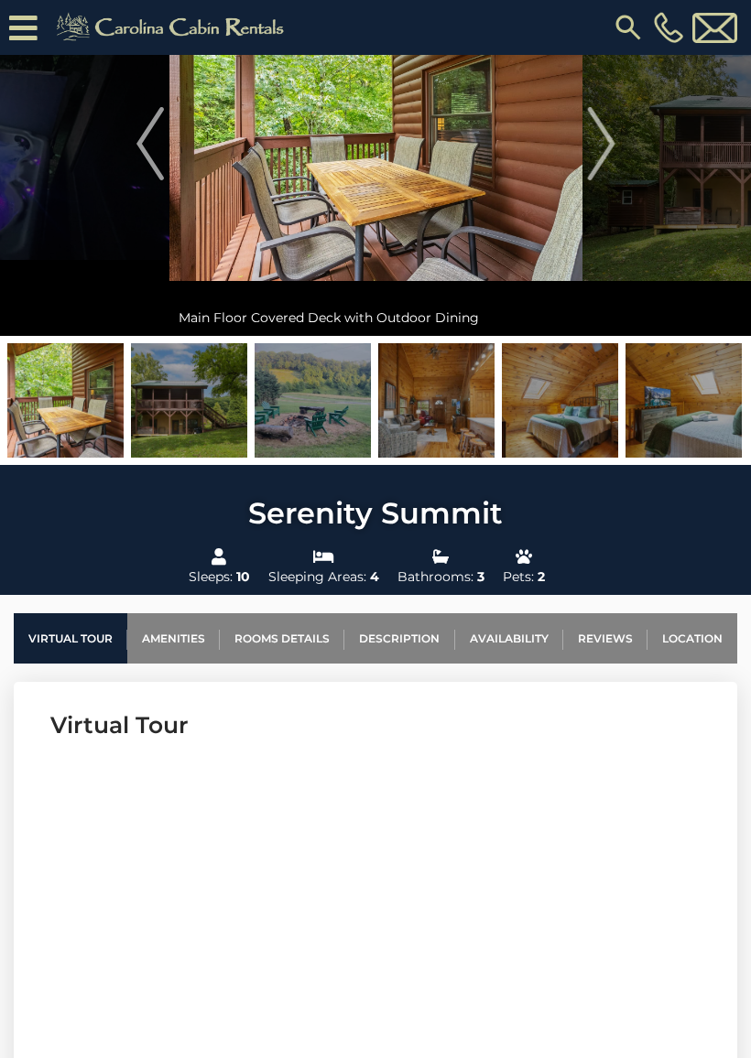
click at [614, 141] on img "Next" at bounding box center [600, 143] width 27 height 73
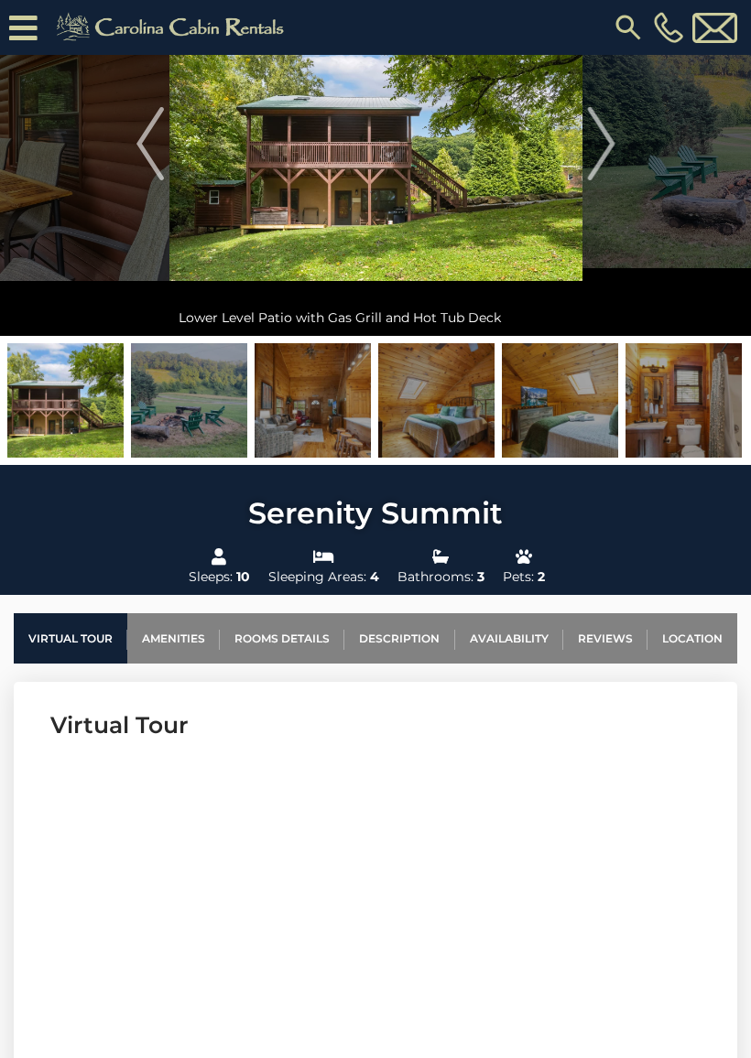
click at [589, 157] on img "Next" at bounding box center [600, 143] width 27 height 73
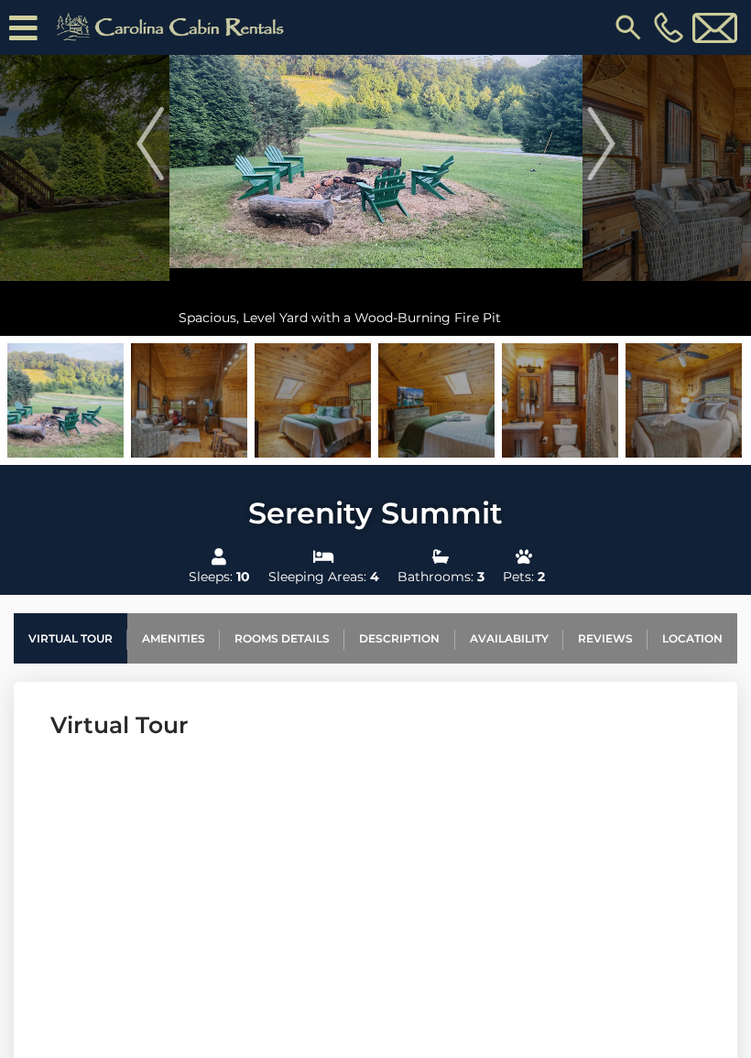
click at [603, 147] on img "Next" at bounding box center [600, 143] width 27 height 73
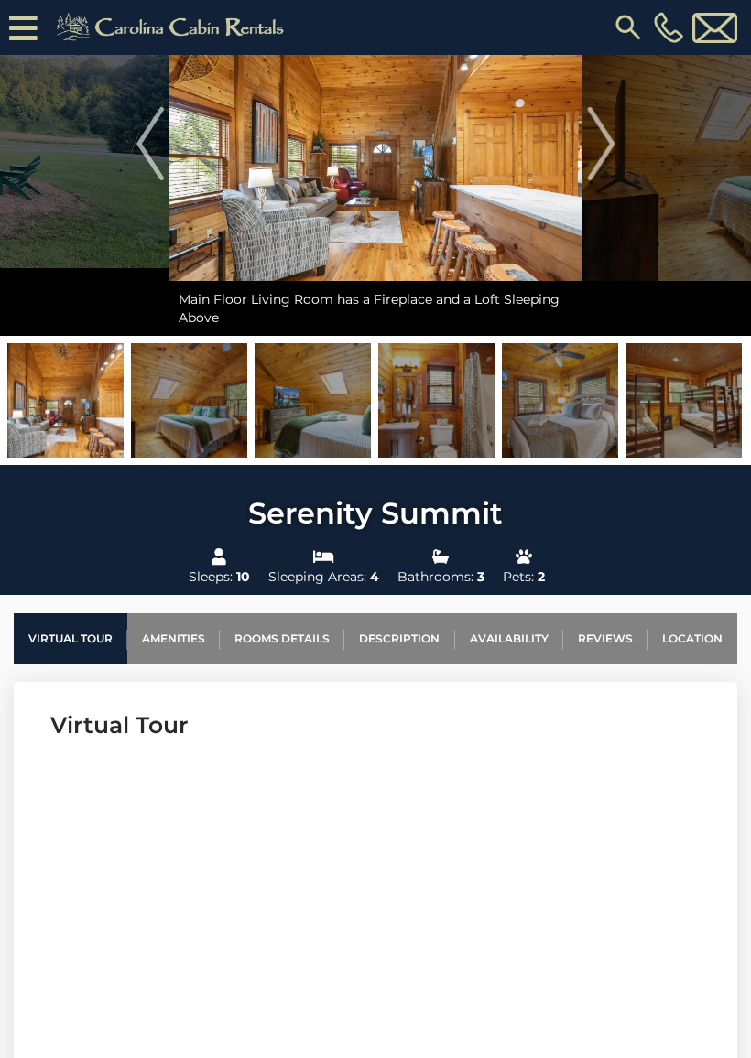
click at [612, 156] on img "Next" at bounding box center [600, 143] width 27 height 73
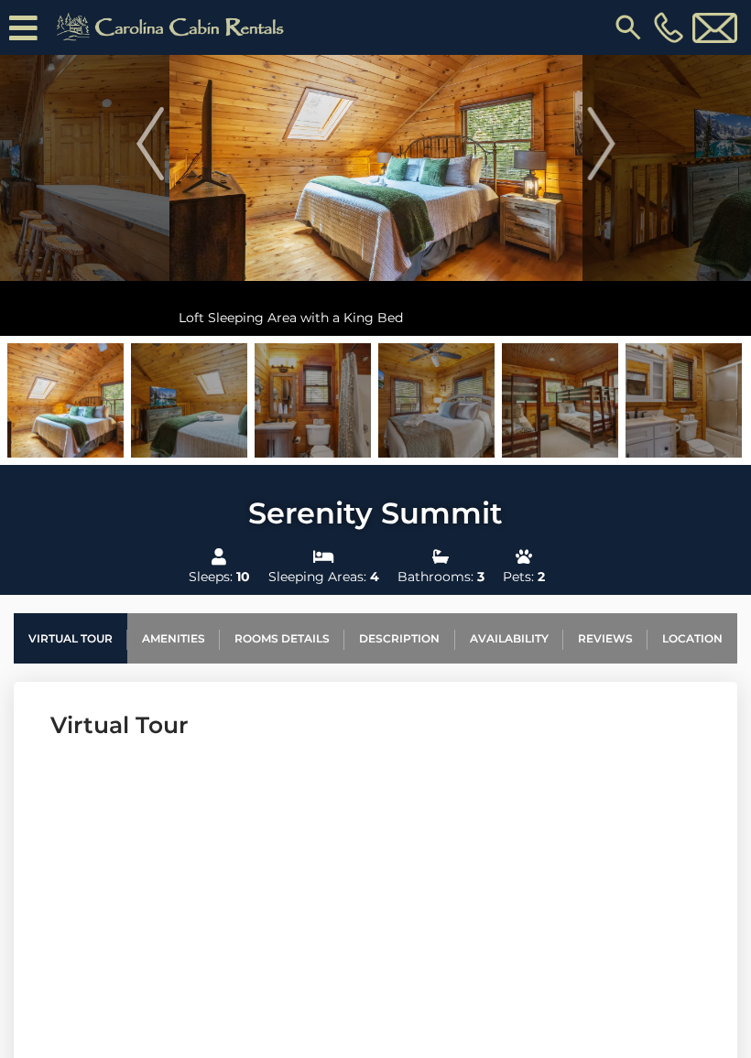
click at [595, 153] on img "Next" at bounding box center [600, 143] width 27 height 73
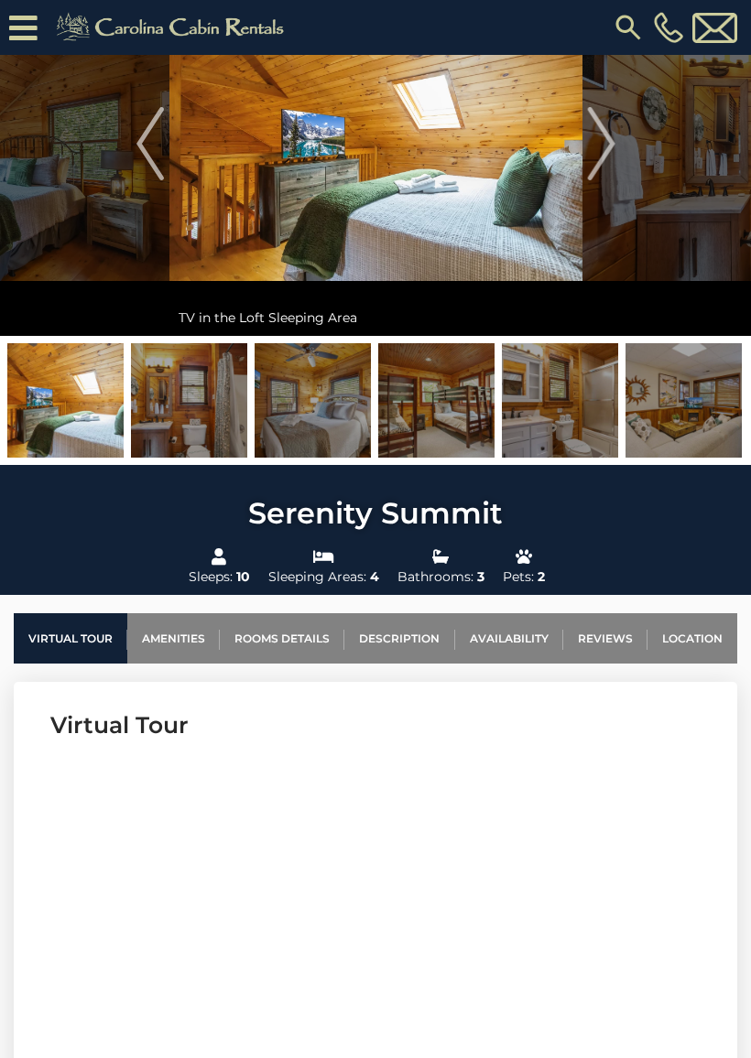
click at [590, 148] on img "Next" at bounding box center [600, 143] width 27 height 73
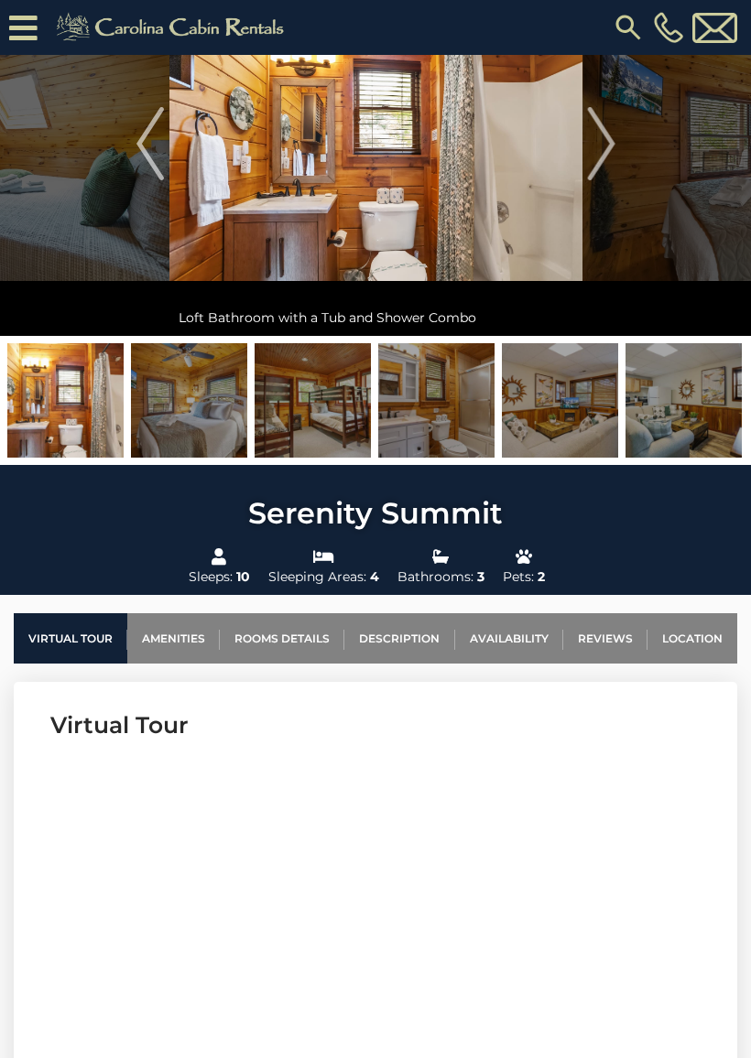
click at [594, 150] on img "Next" at bounding box center [600, 143] width 27 height 73
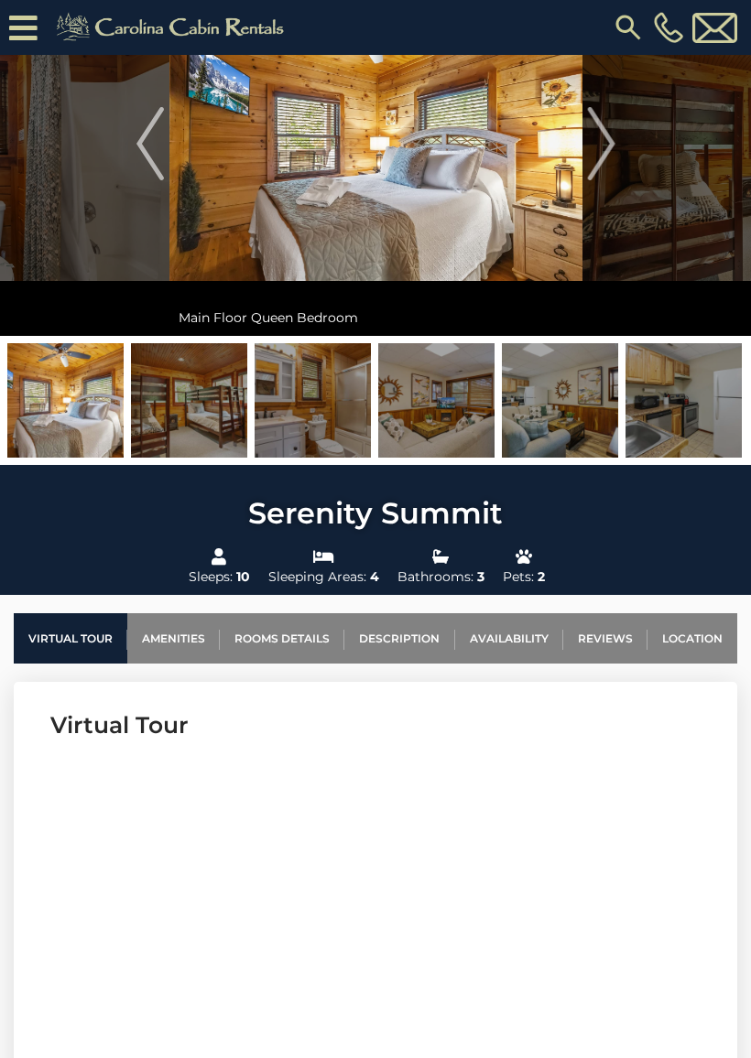
click at [611, 147] on img "Next" at bounding box center [600, 143] width 27 height 73
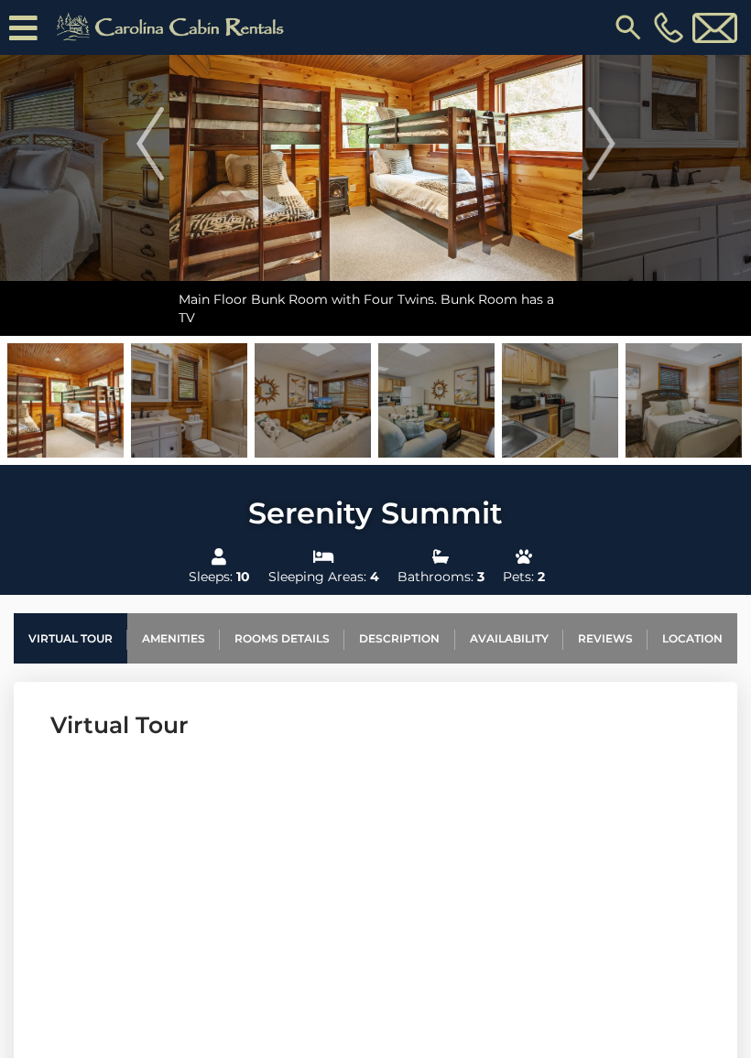
click at [602, 152] on img "Next" at bounding box center [600, 143] width 27 height 73
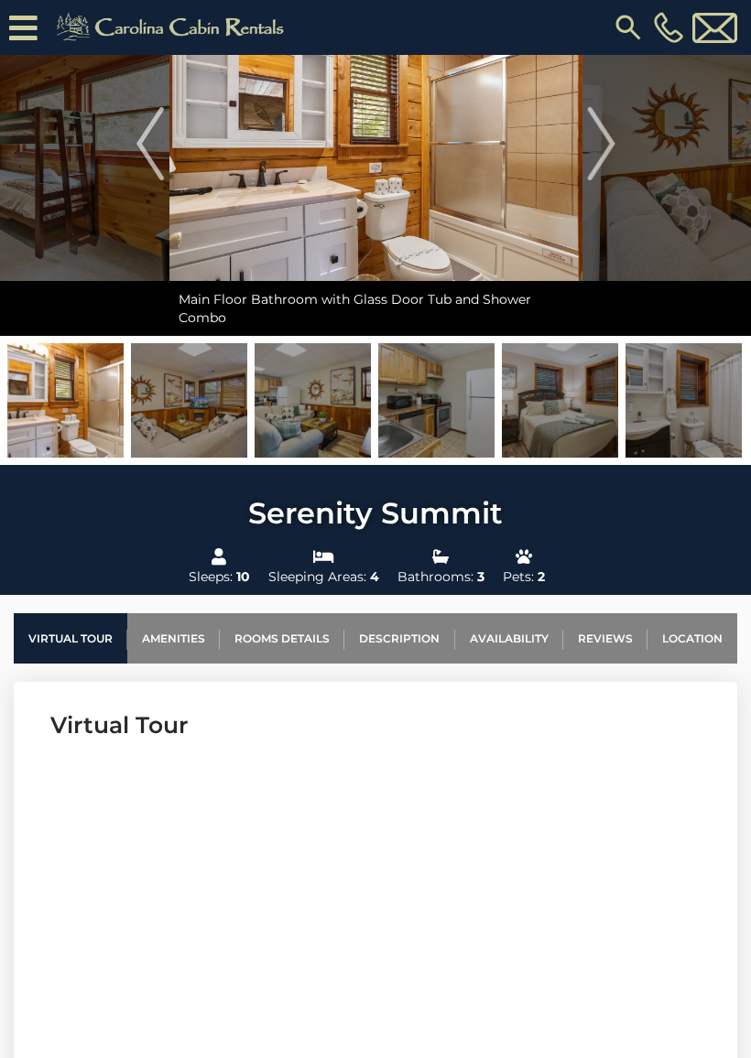
click at [610, 152] on img "Next" at bounding box center [600, 143] width 27 height 73
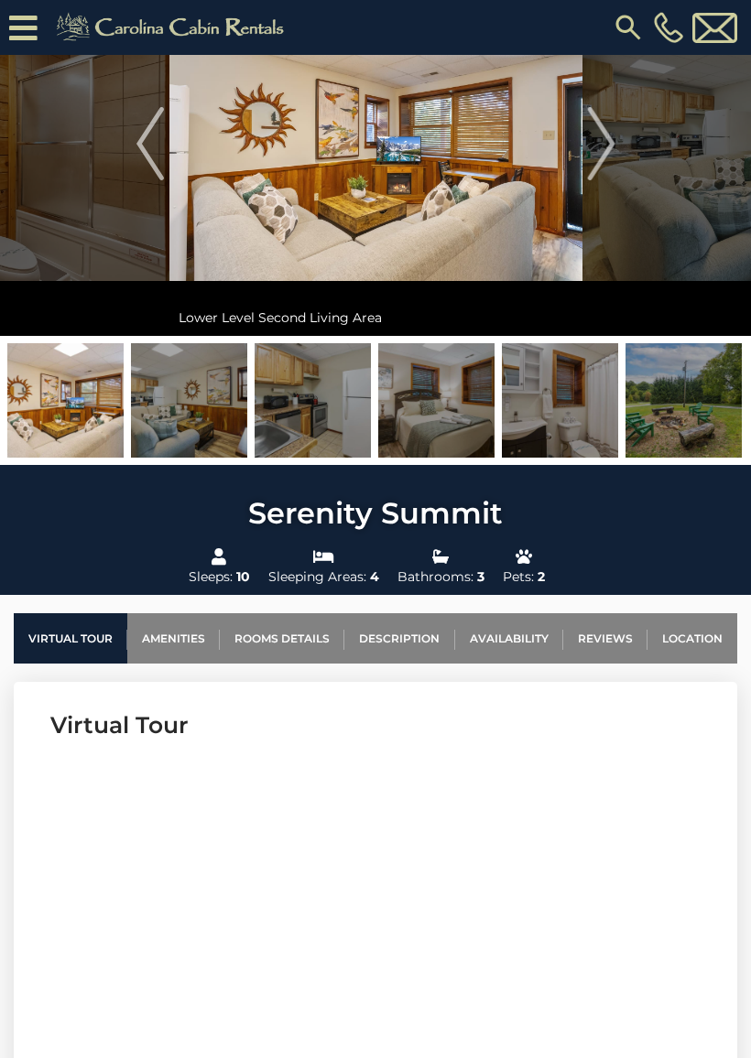
click at [603, 150] on img "Next" at bounding box center [600, 143] width 27 height 73
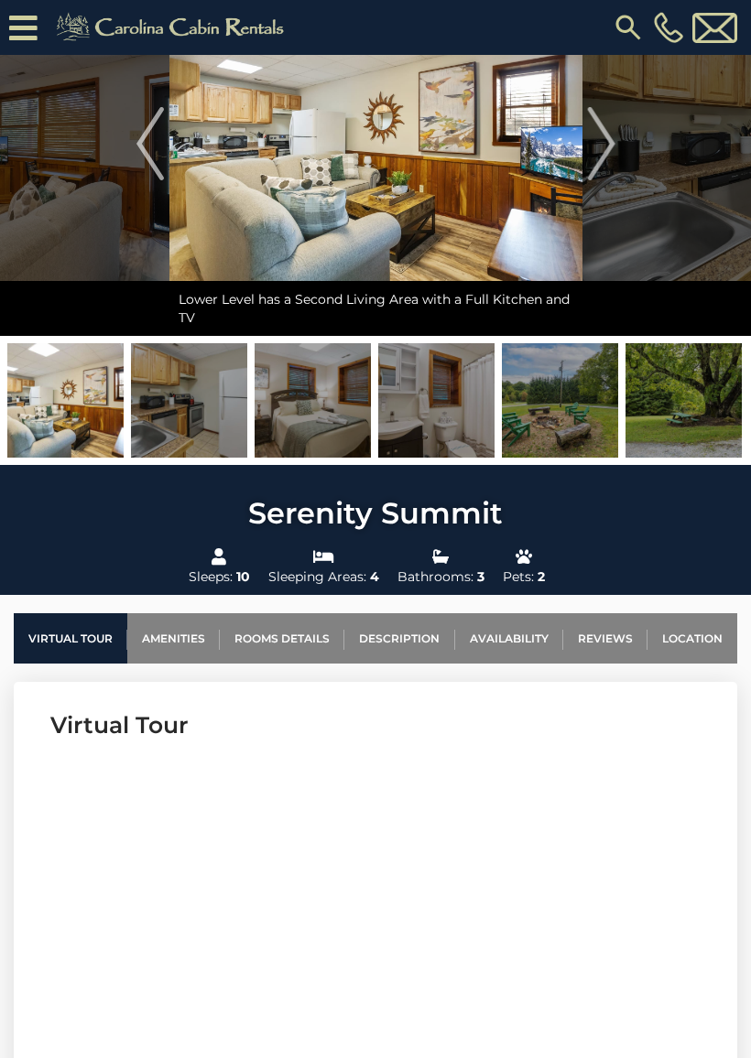
click at [600, 160] on img "Next" at bounding box center [600, 143] width 27 height 73
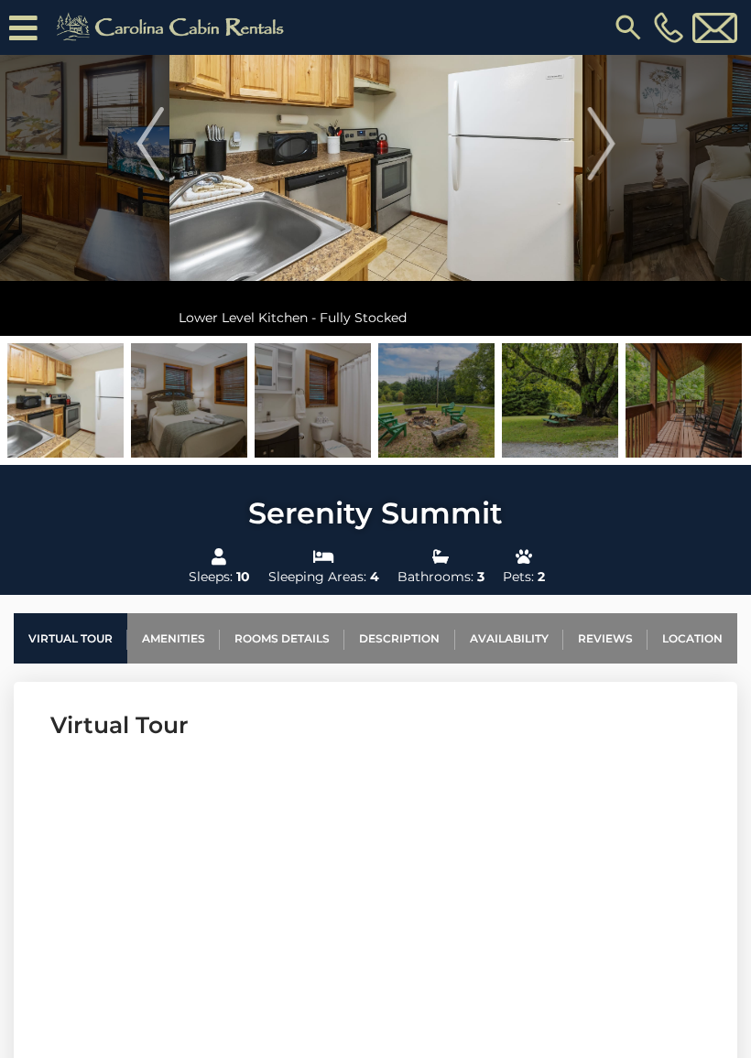
click at [614, 146] on img "Next" at bounding box center [600, 143] width 27 height 73
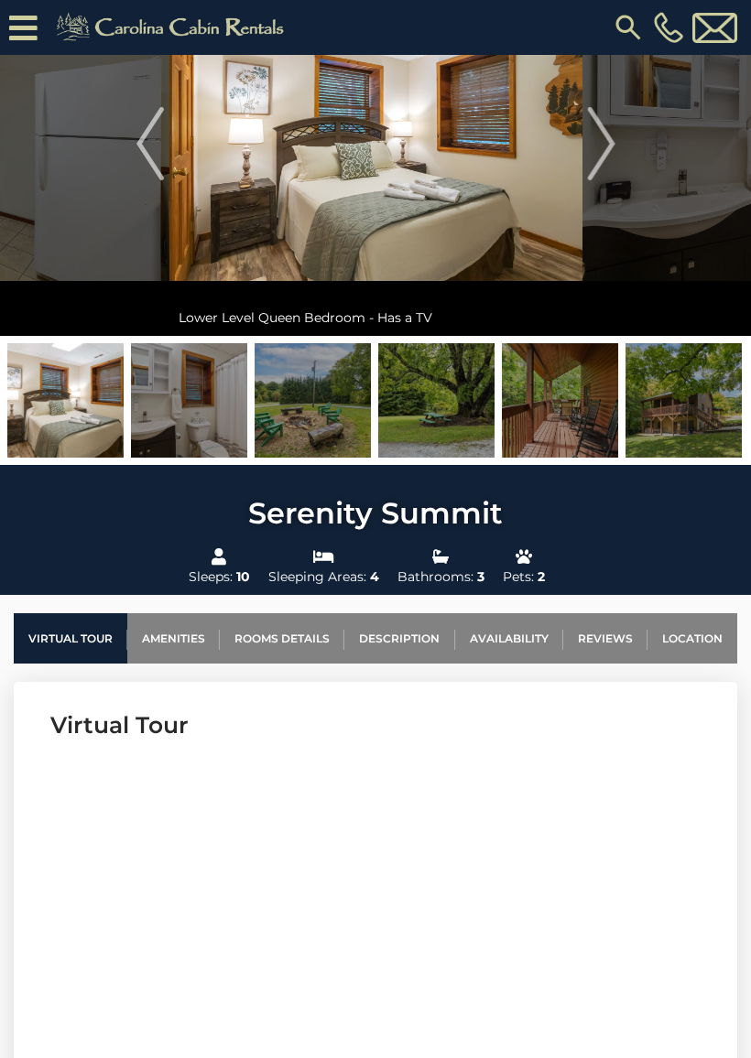
click at [614, 150] on img "Next" at bounding box center [600, 143] width 27 height 73
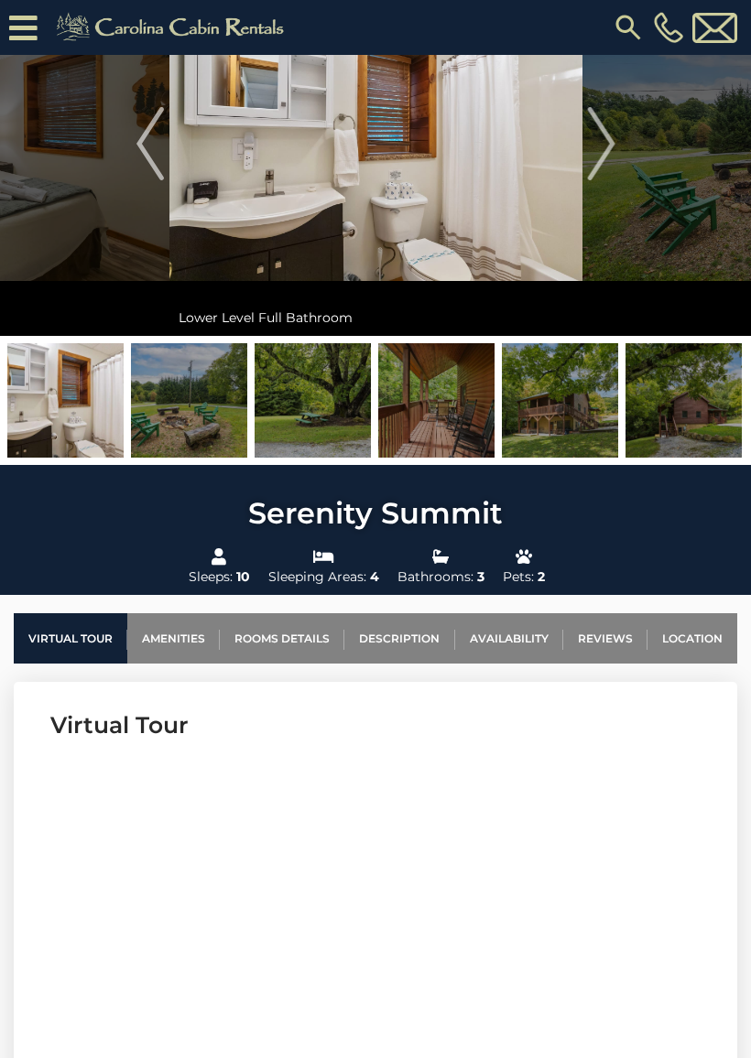
click at [611, 155] on img "Next" at bounding box center [600, 143] width 27 height 73
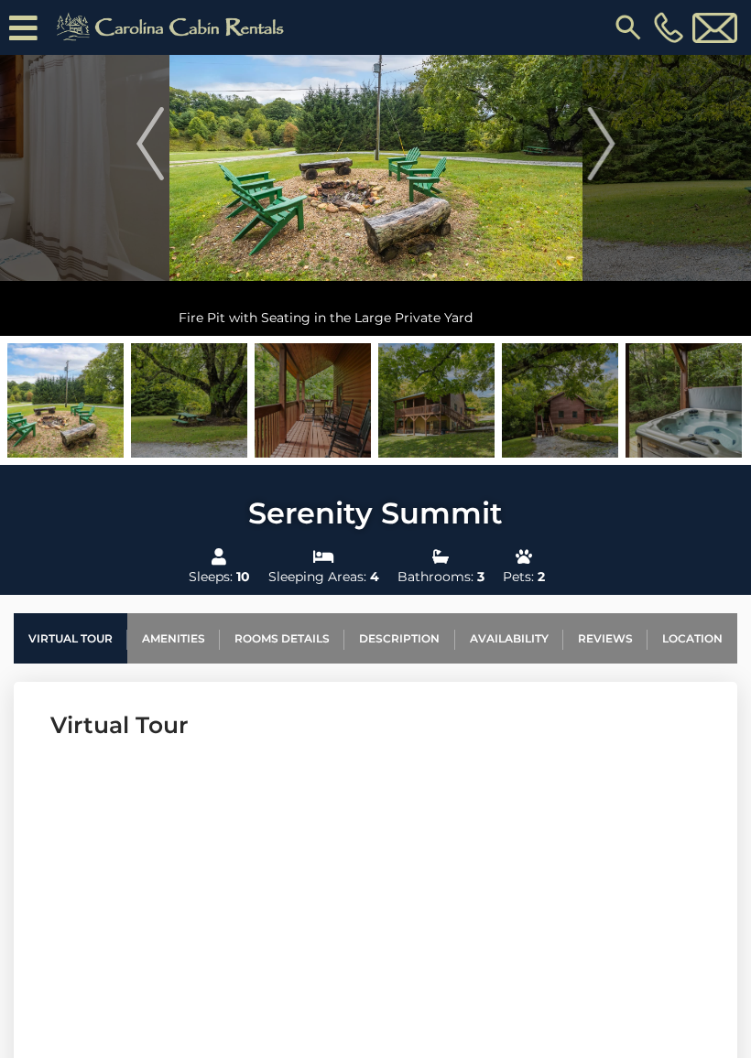
click at [145, 147] on img "Previous" at bounding box center [149, 143] width 27 height 73
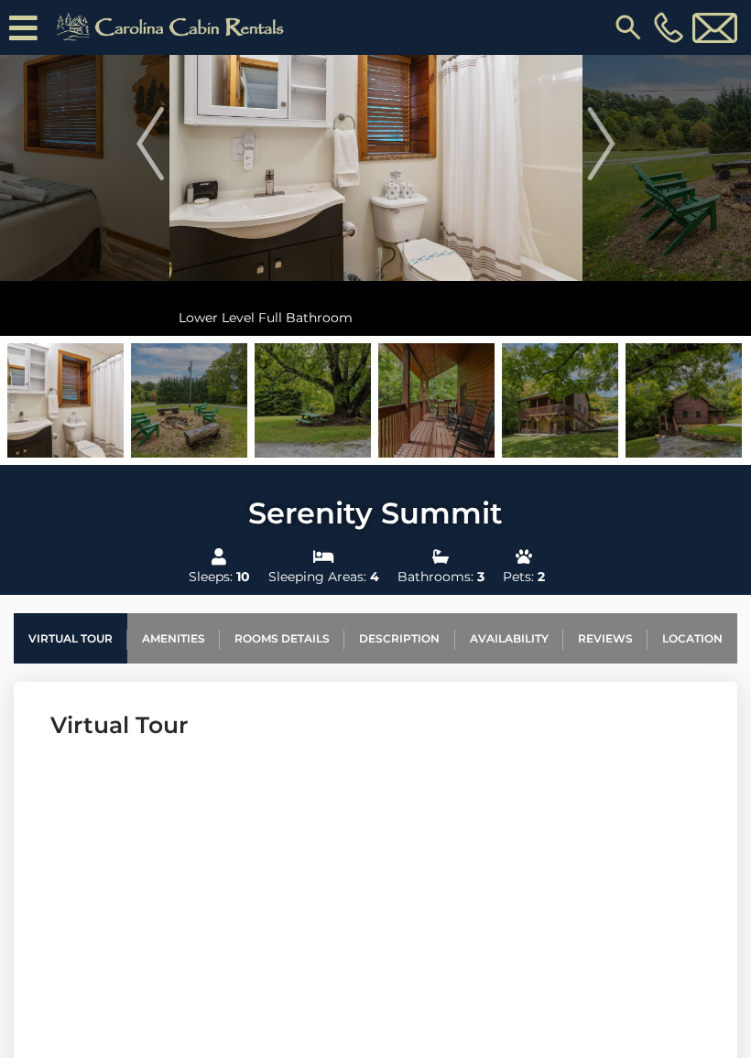
click at [146, 169] on img "Previous" at bounding box center [149, 143] width 27 height 73
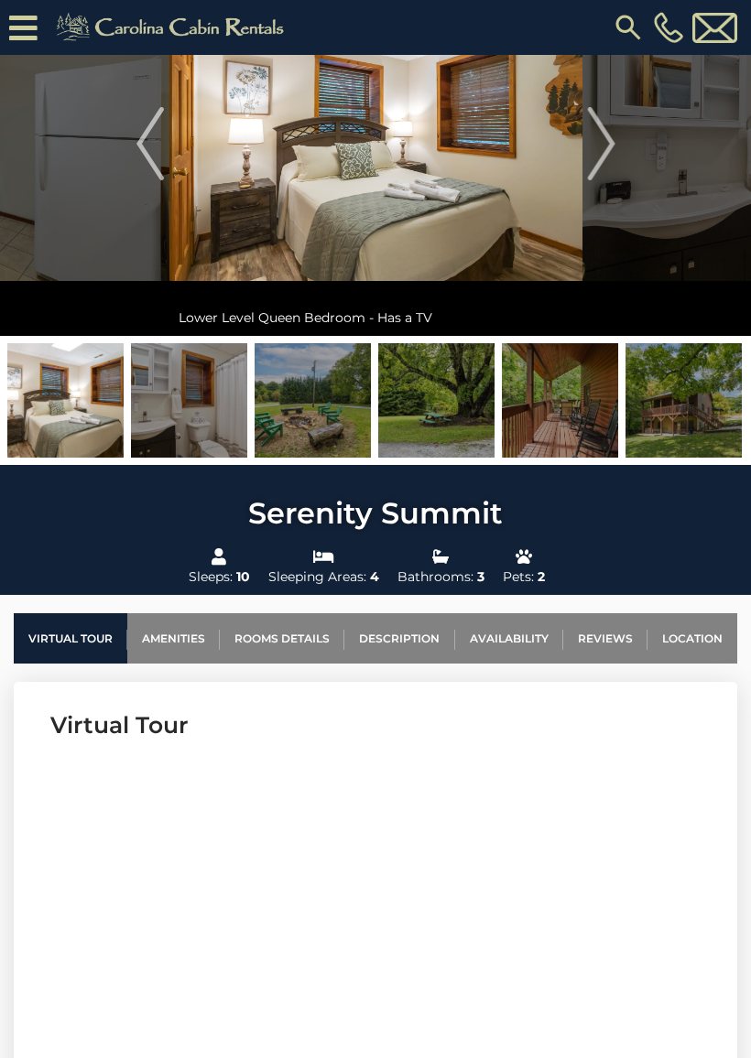
click at [146, 167] on img "Previous" at bounding box center [149, 143] width 27 height 73
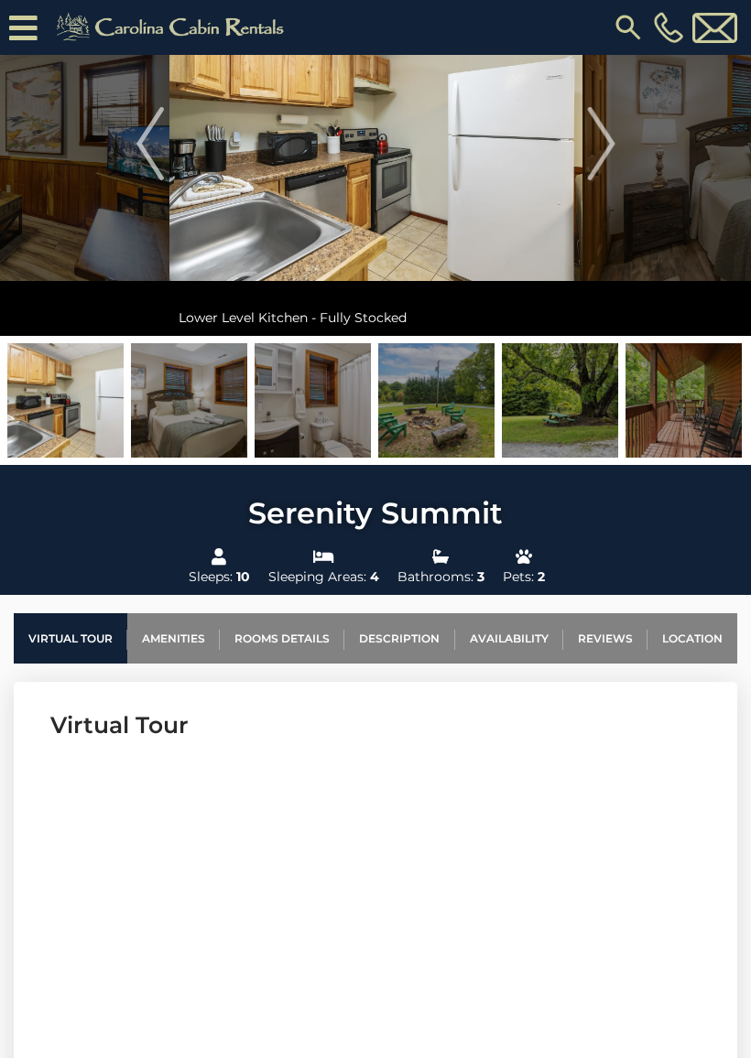
click at [136, 165] on img "Previous" at bounding box center [149, 143] width 27 height 73
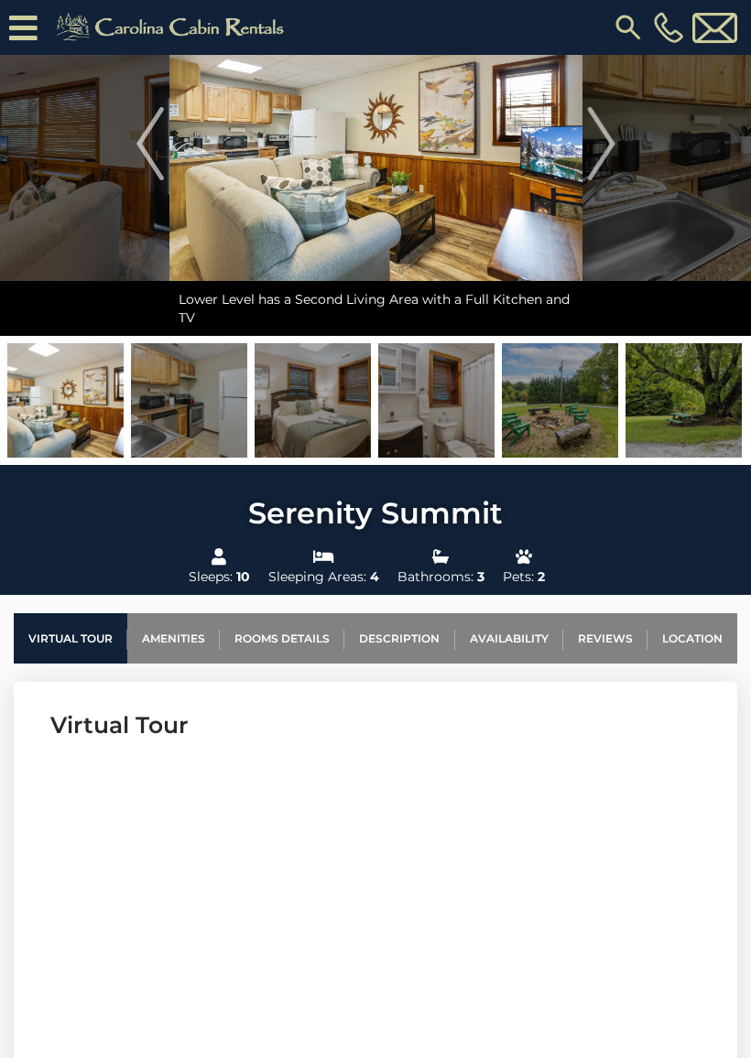
click at [141, 162] on img "Previous" at bounding box center [149, 143] width 27 height 73
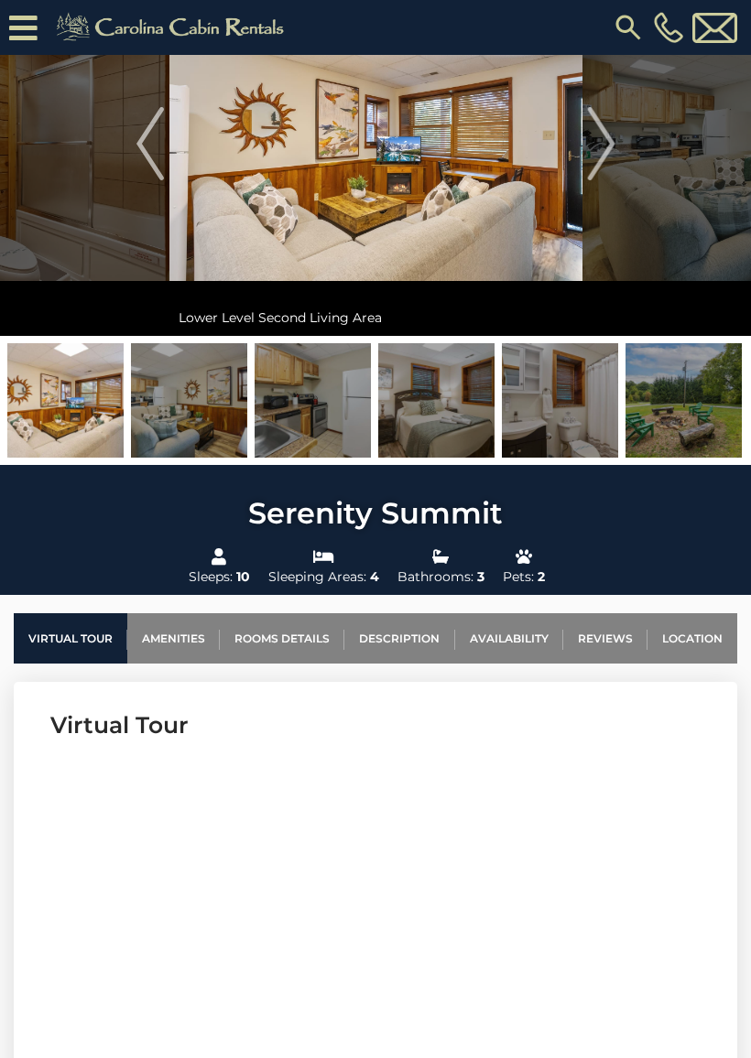
click at [144, 159] on img "Previous" at bounding box center [149, 143] width 27 height 73
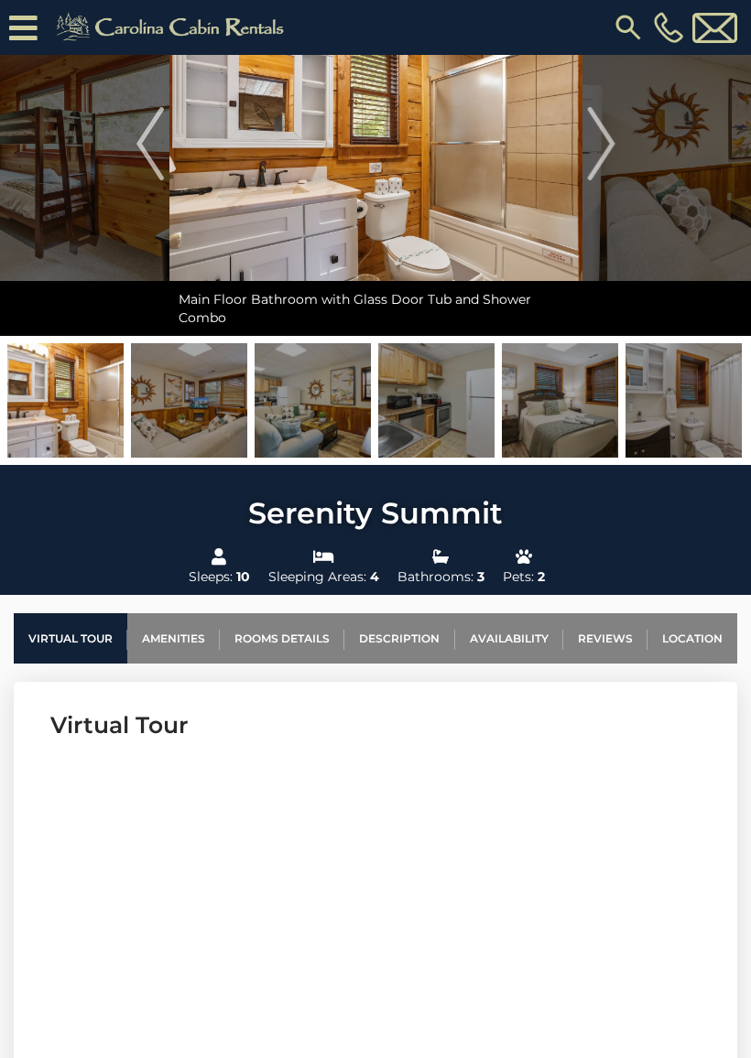
click at [151, 156] on img "Previous" at bounding box center [149, 143] width 27 height 73
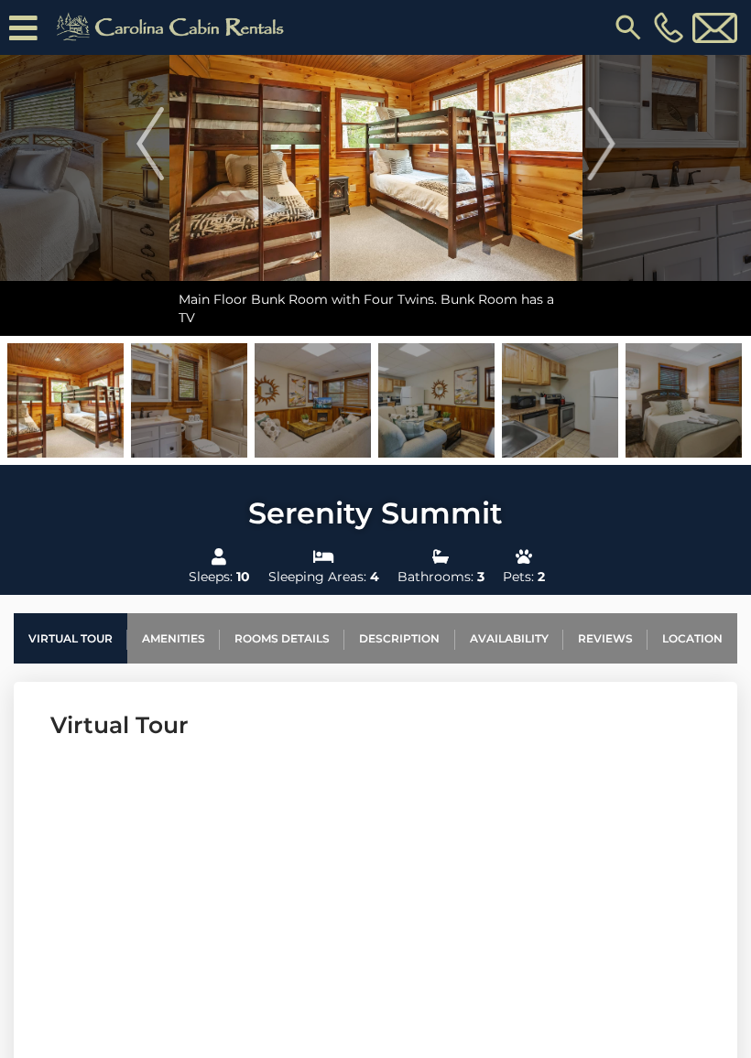
click at [141, 157] on img "Previous" at bounding box center [149, 143] width 27 height 73
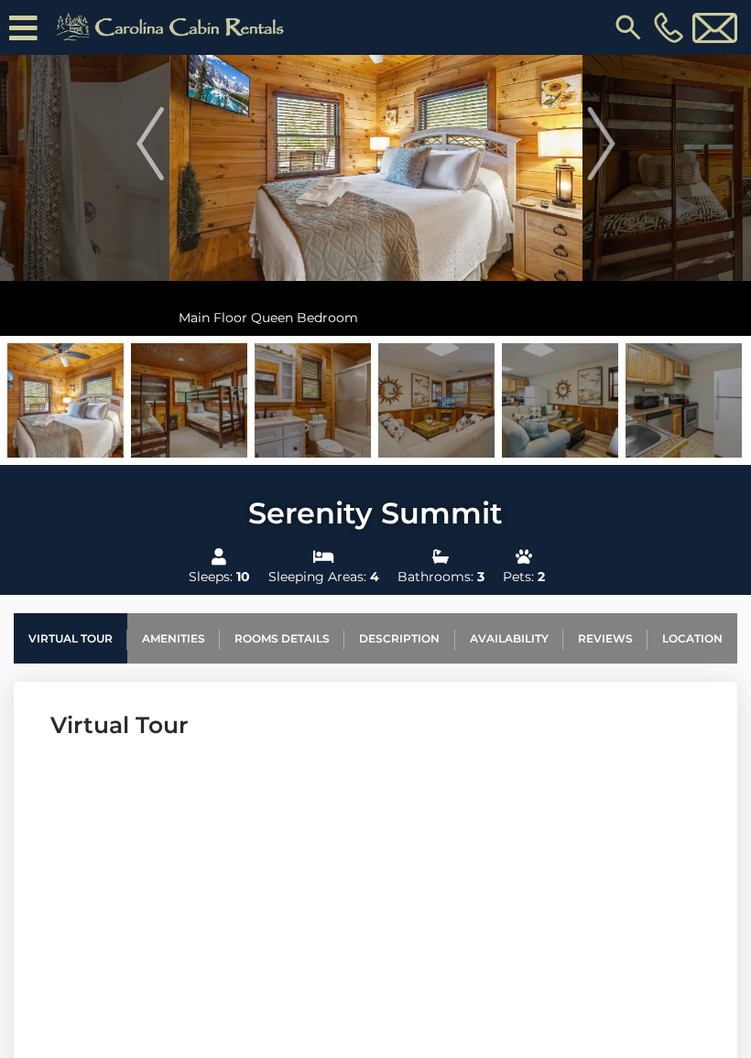
click at [146, 135] on img "Previous" at bounding box center [149, 143] width 27 height 73
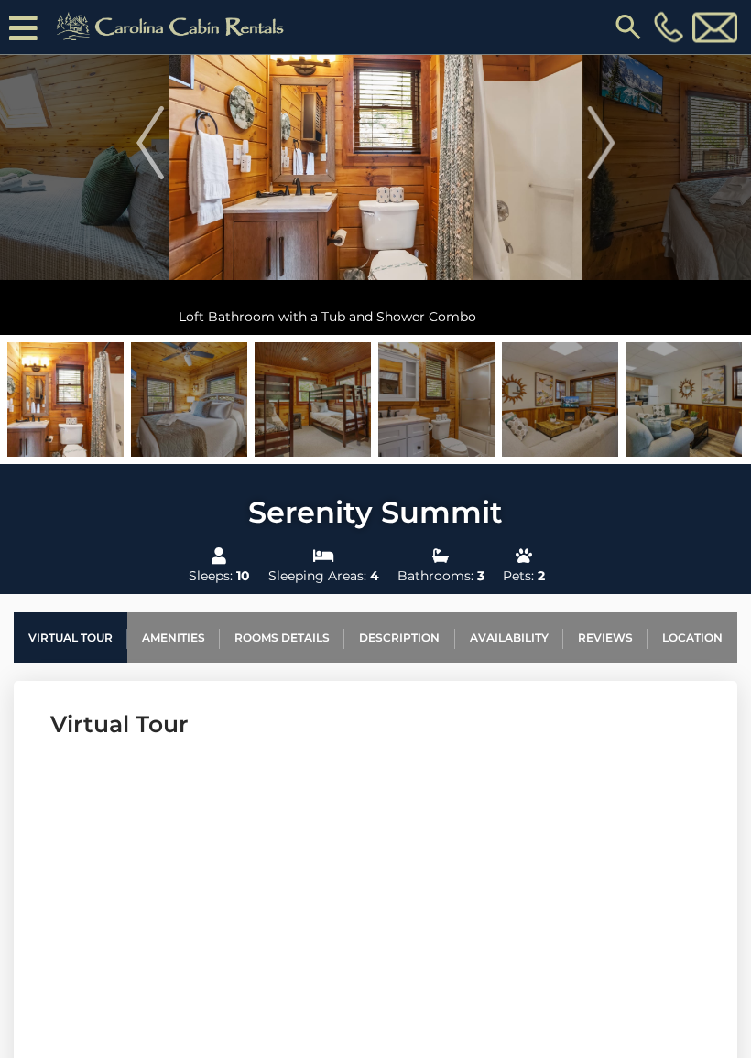
click at [596, 144] on img "Next" at bounding box center [600, 143] width 27 height 73
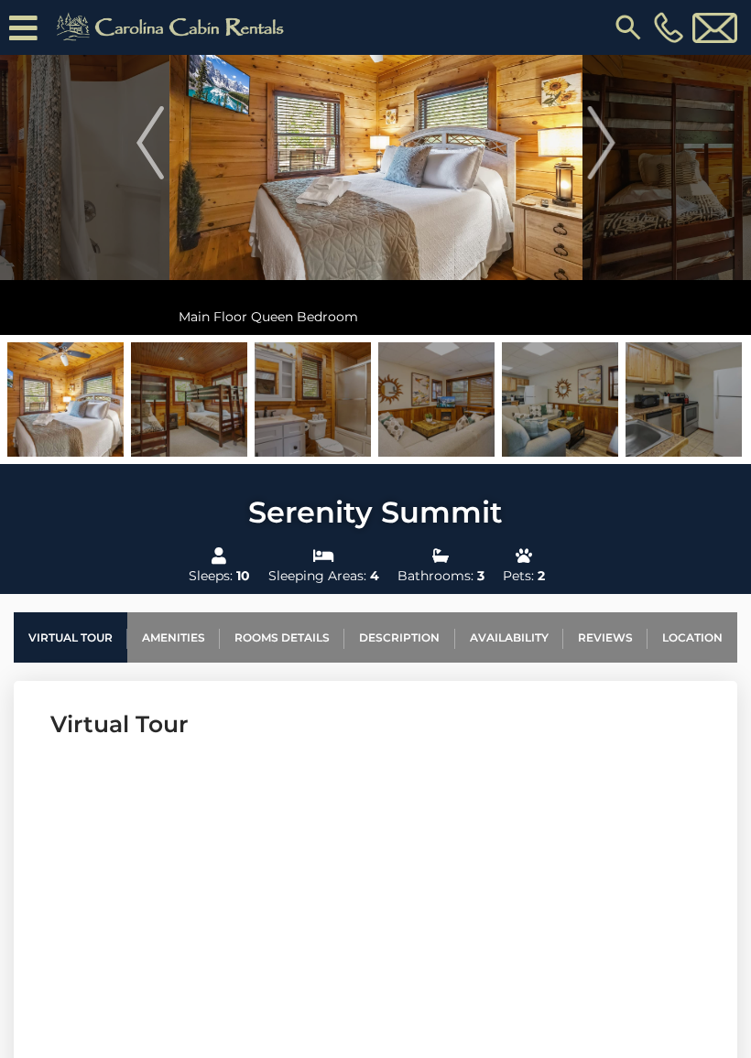
click at [604, 154] on img "Next" at bounding box center [600, 142] width 27 height 73
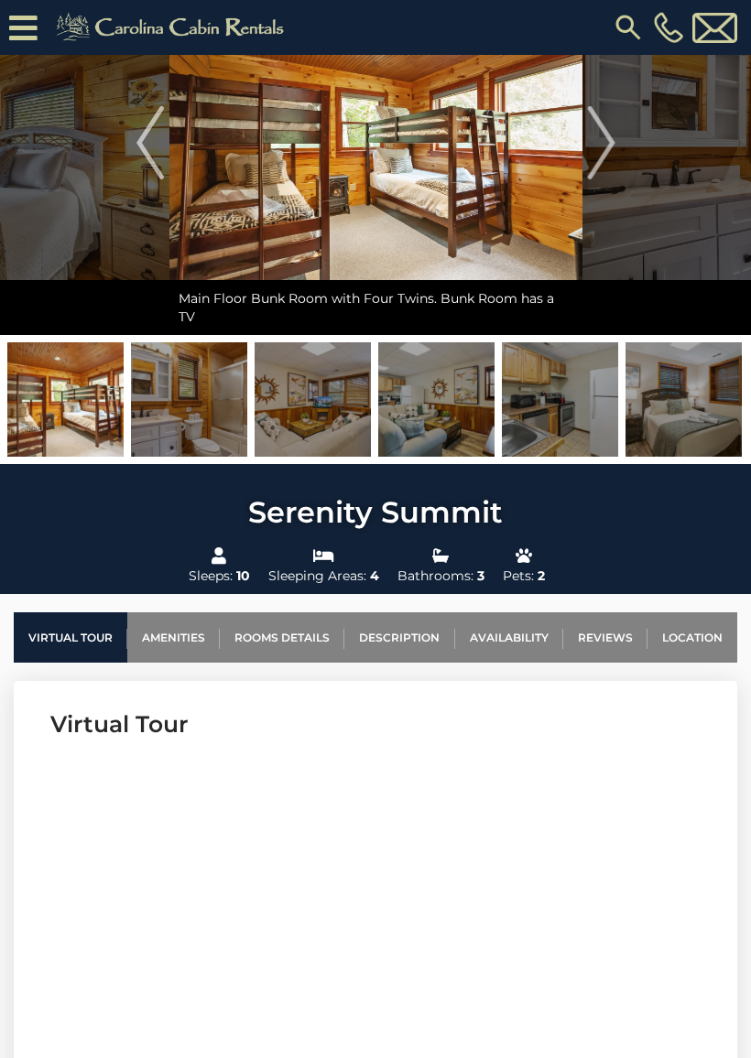
click at [611, 151] on img "Next" at bounding box center [600, 142] width 27 height 73
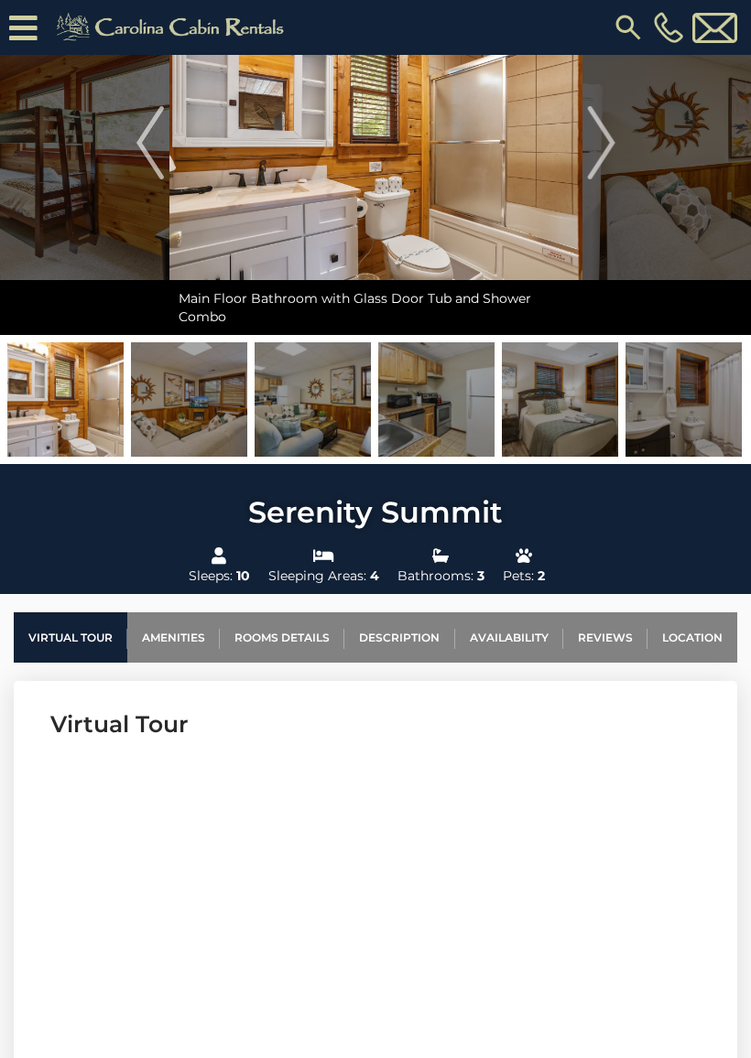
click at [148, 142] on img "Previous" at bounding box center [149, 142] width 27 height 73
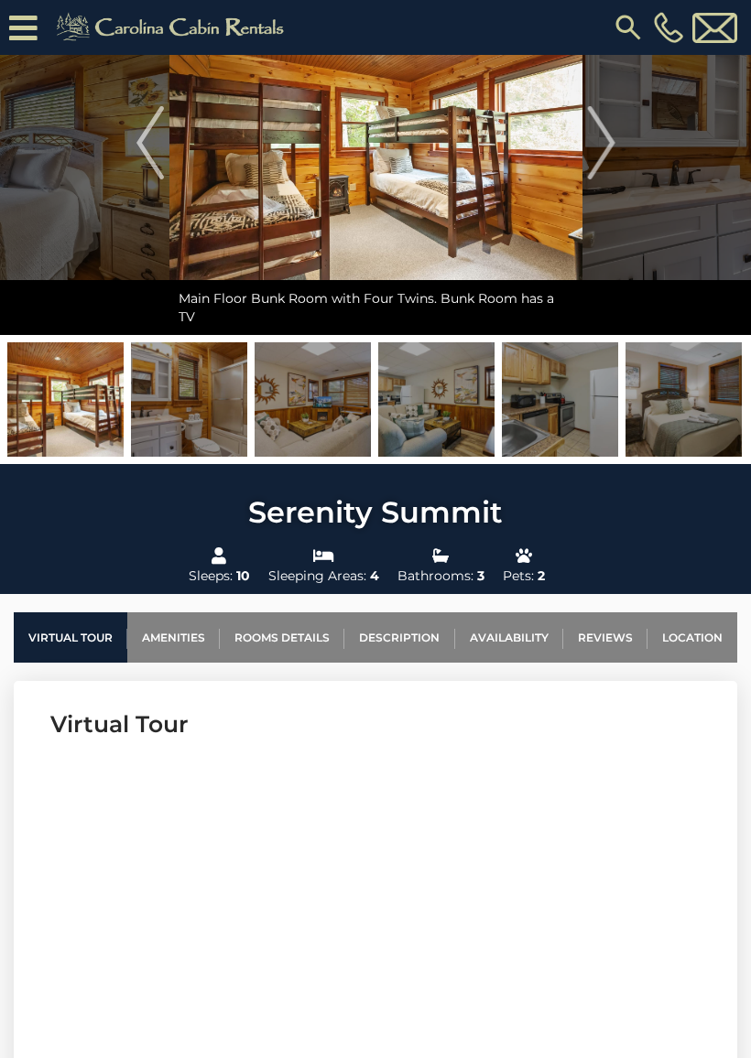
click at [146, 146] on img "Previous" at bounding box center [149, 142] width 27 height 73
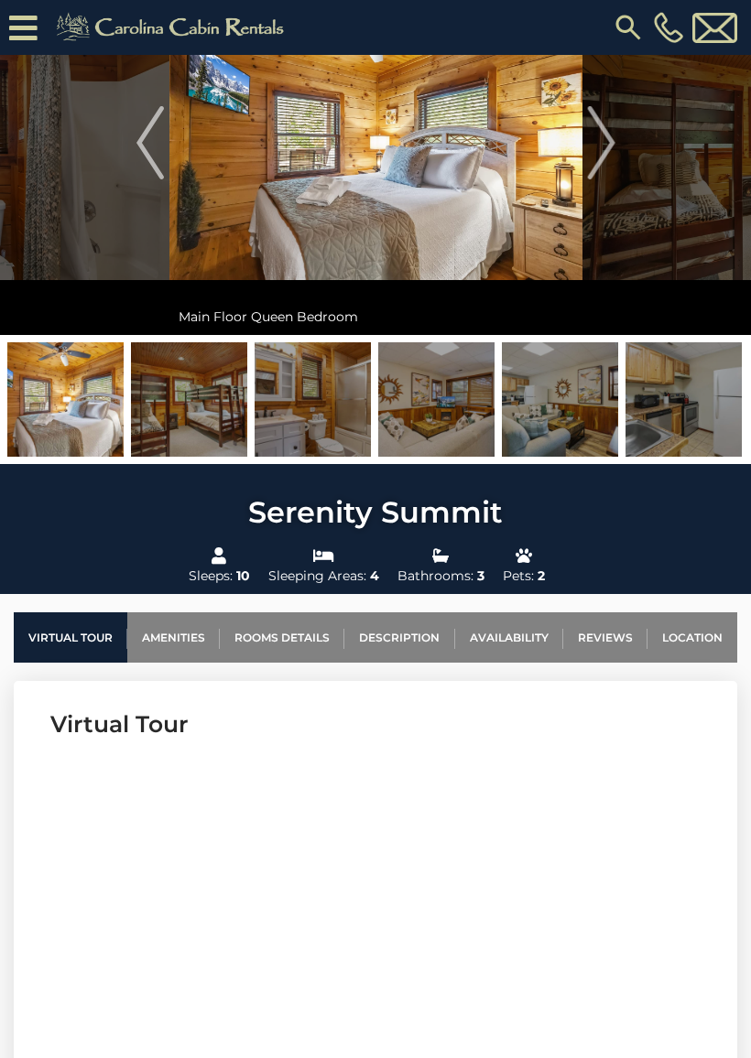
click at [140, 146] on img "Previous" at bounding box center [149, 142] width 27 height 73
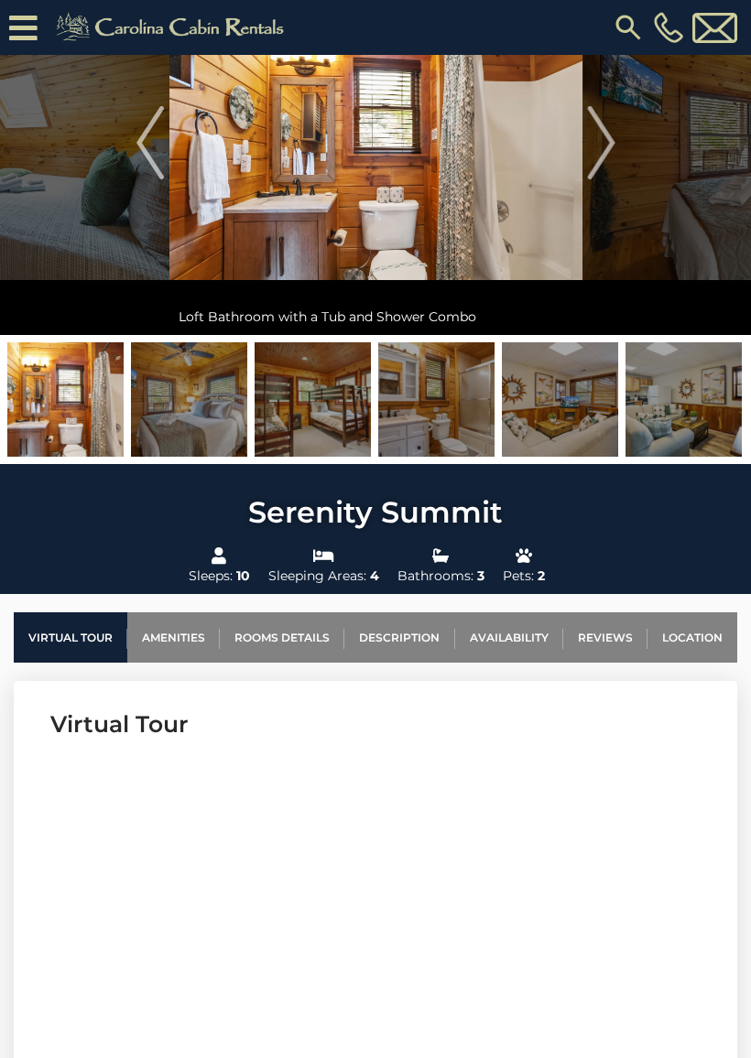
click at [139, 161] on img "Previous" at bounding box center [149, 142] width 27 height 73
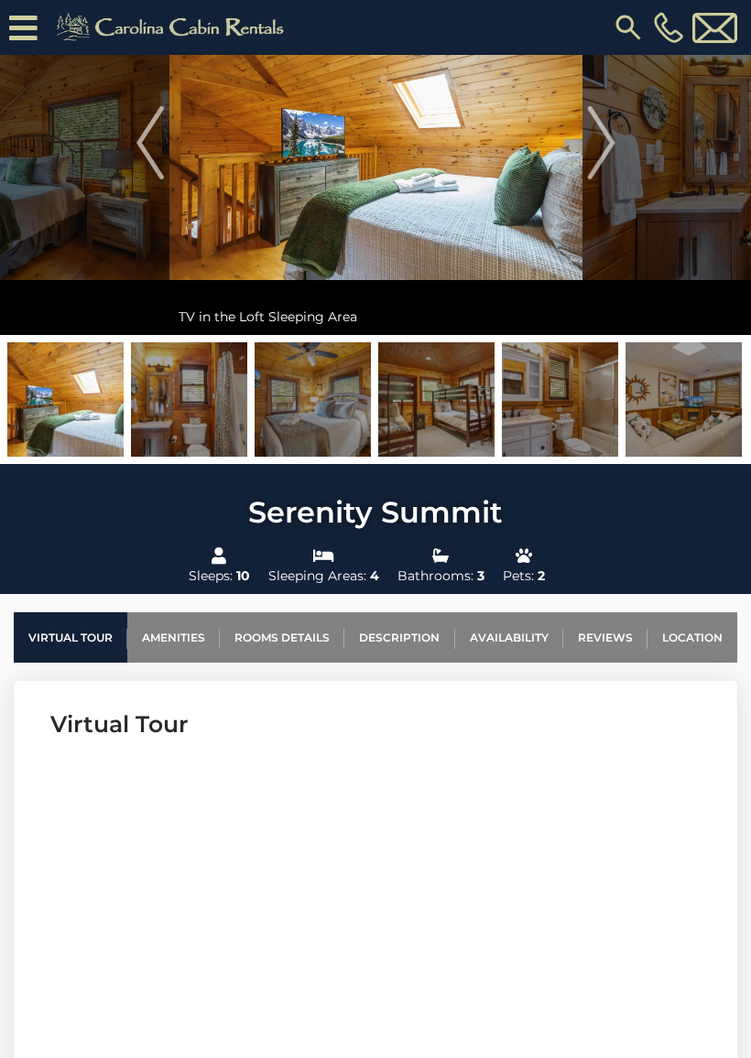
click at [613, 131] on img "Next" at bounding box center [600, 142] width 27 height 73
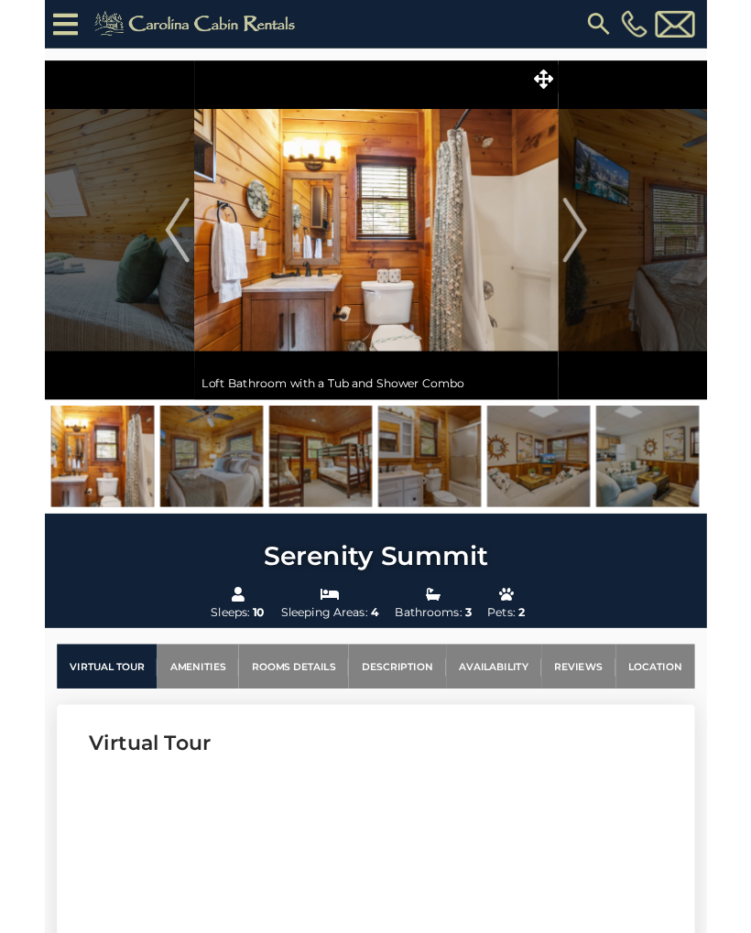
scroll to position [0, 0]
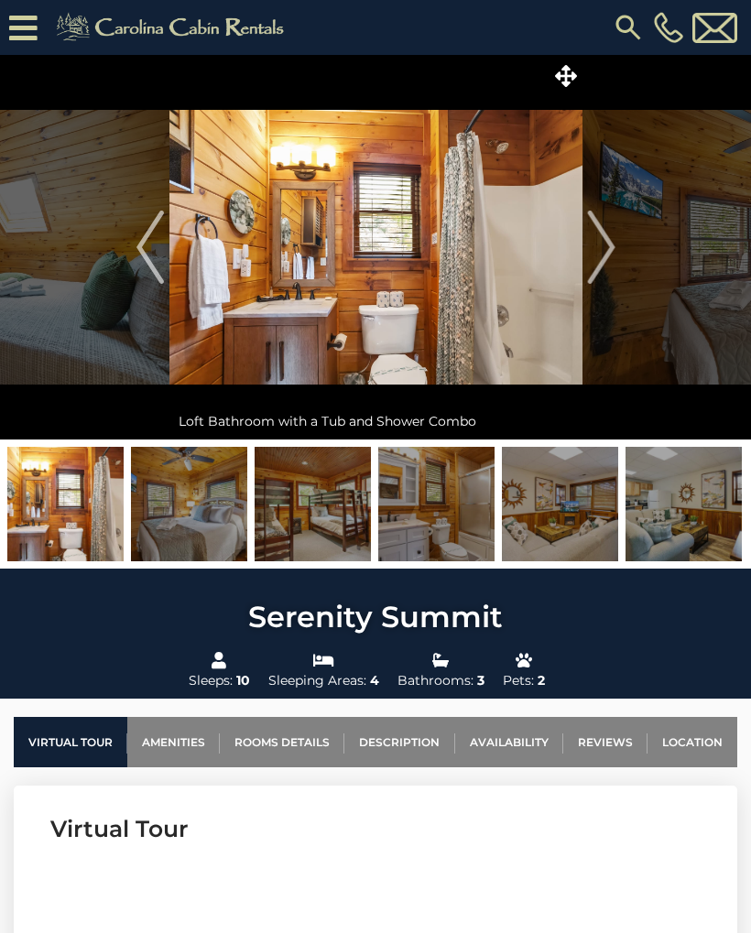
click at [603, 240] on img "Next" at bounding box center [600, 247] width 27 height 73
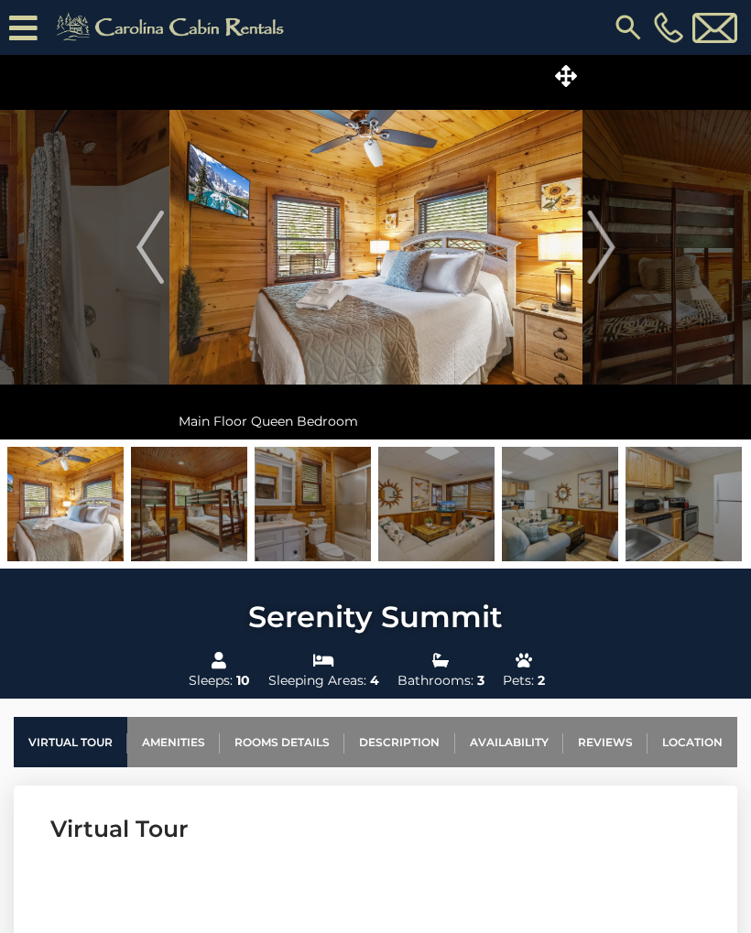
click at [601, 262] on img "Next" at bounding box center [600, 247] width 27 height 73
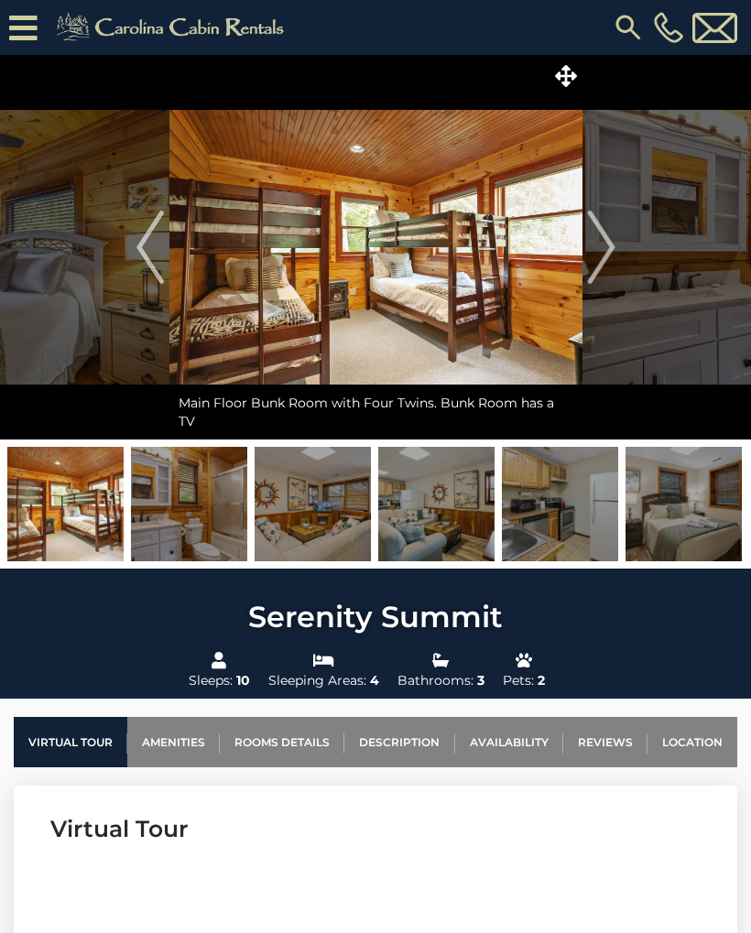
click at [599, 270] on img "Next" at bounding box center [600, 247] width 27 height 73
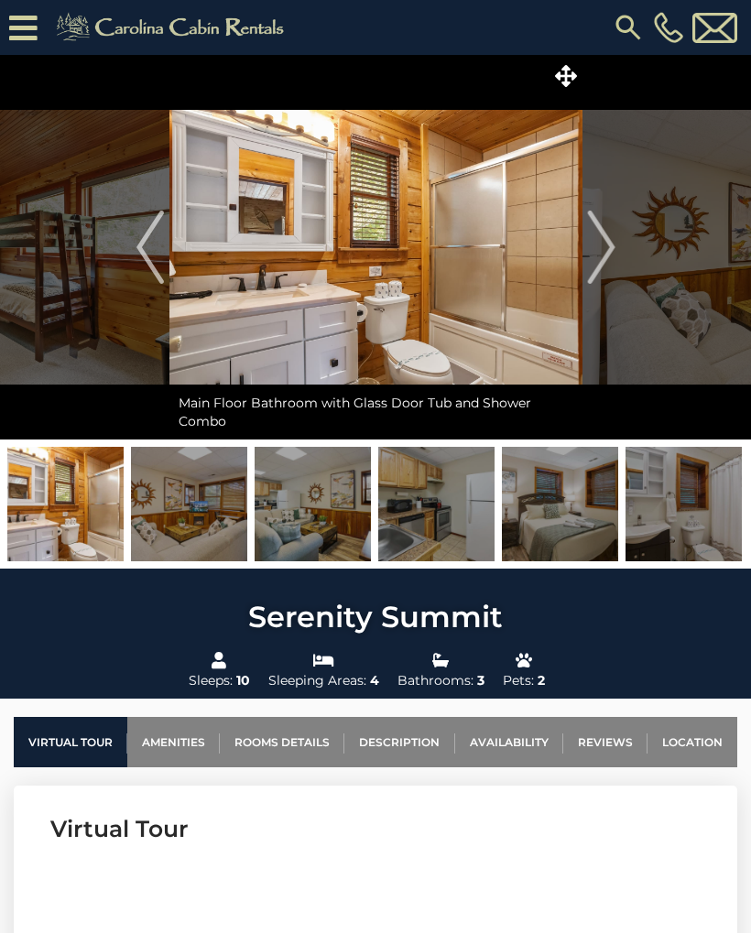
click at [603, 273] on img "Next" at bounding box center [600, 247] width 27 height 73
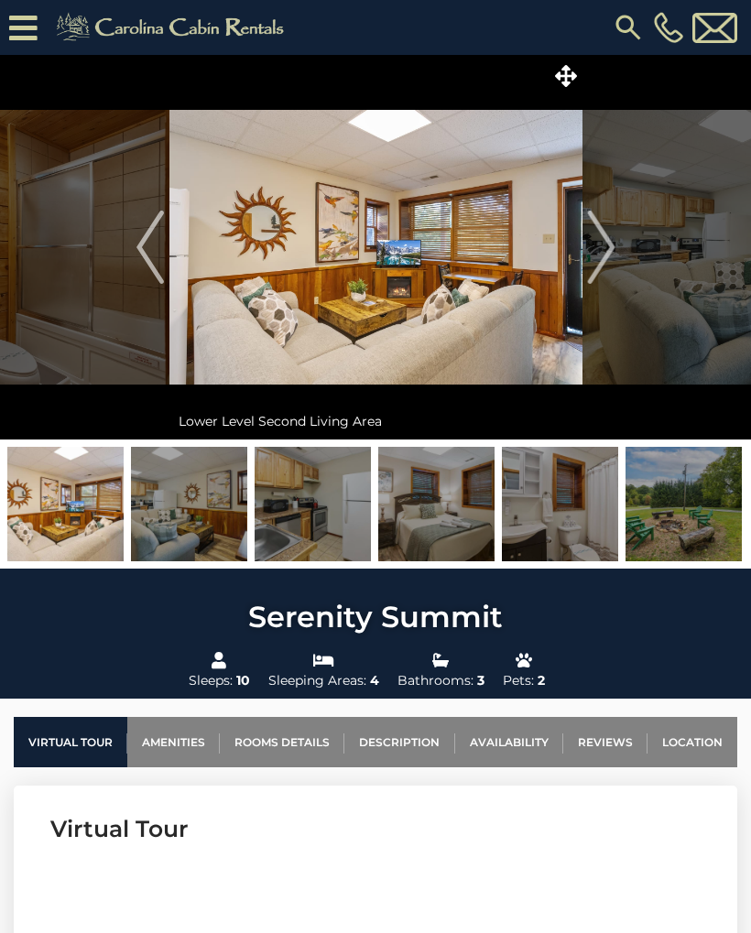
click at [609, 268] on img "Next" at bounding box center [600, 247] width 27 height 73
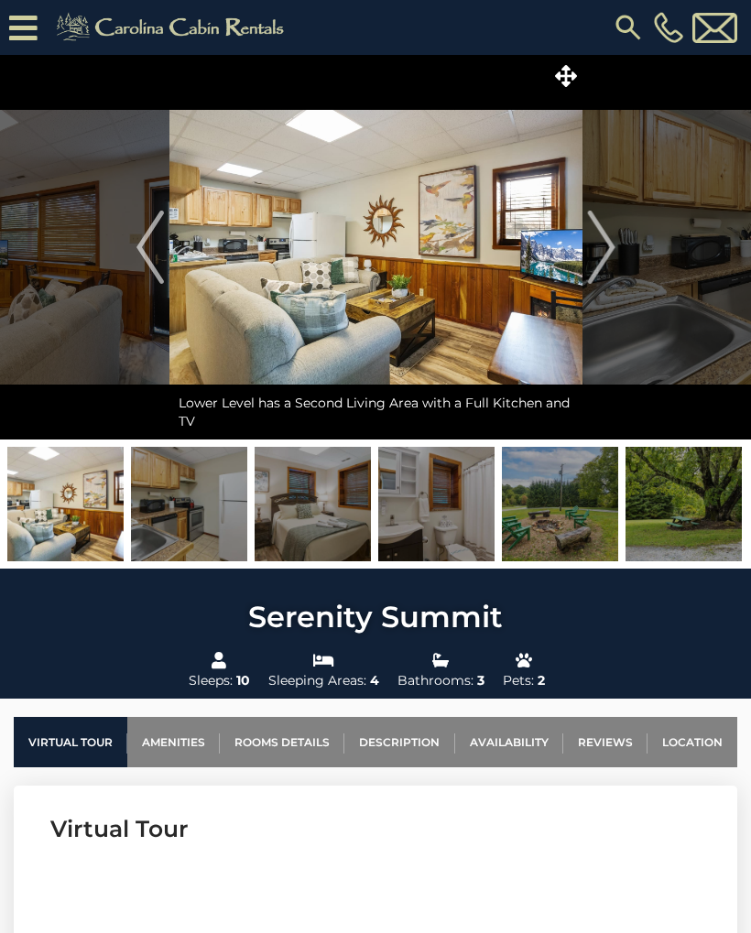
click at [605, 278] on img "Next" at bounding box center [600, 247] width 27 height 73
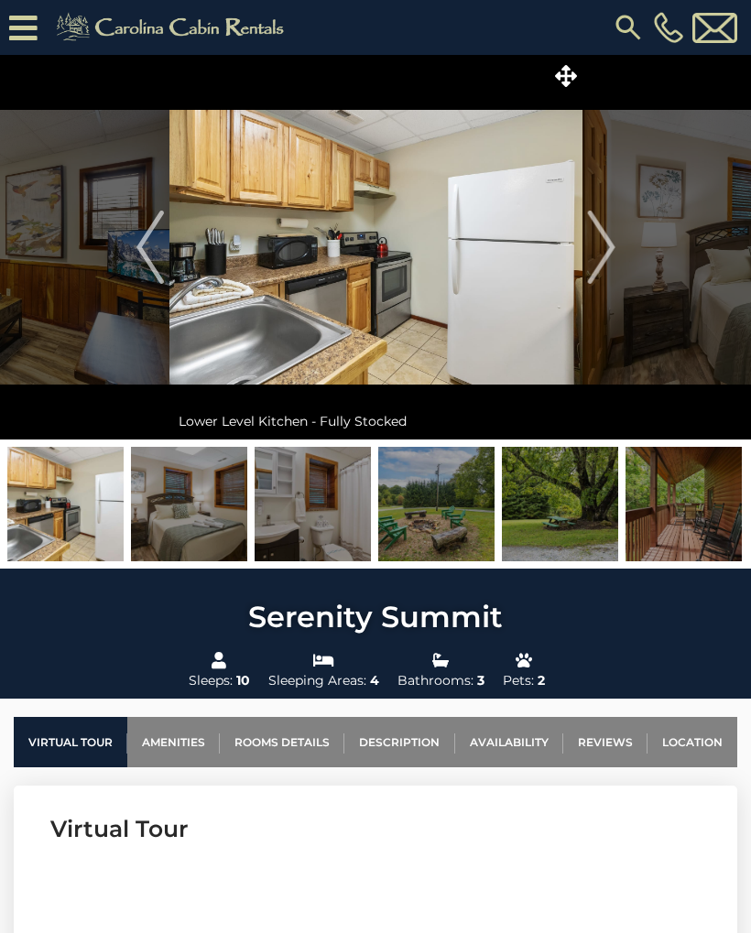
click at [607, 275] on img "Next" at bounding box center [600, 247] width 27 height 73
